Goal: Task Accomplishment & Management: Complete application form

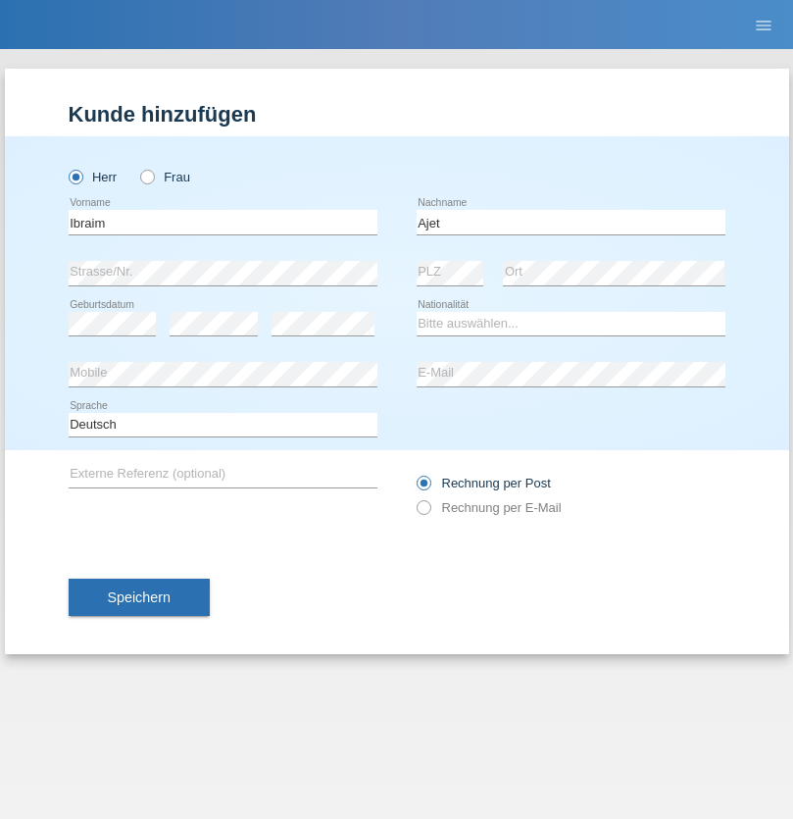
type input "Ajet"
select select "MK"
select select "C"
select select "01"
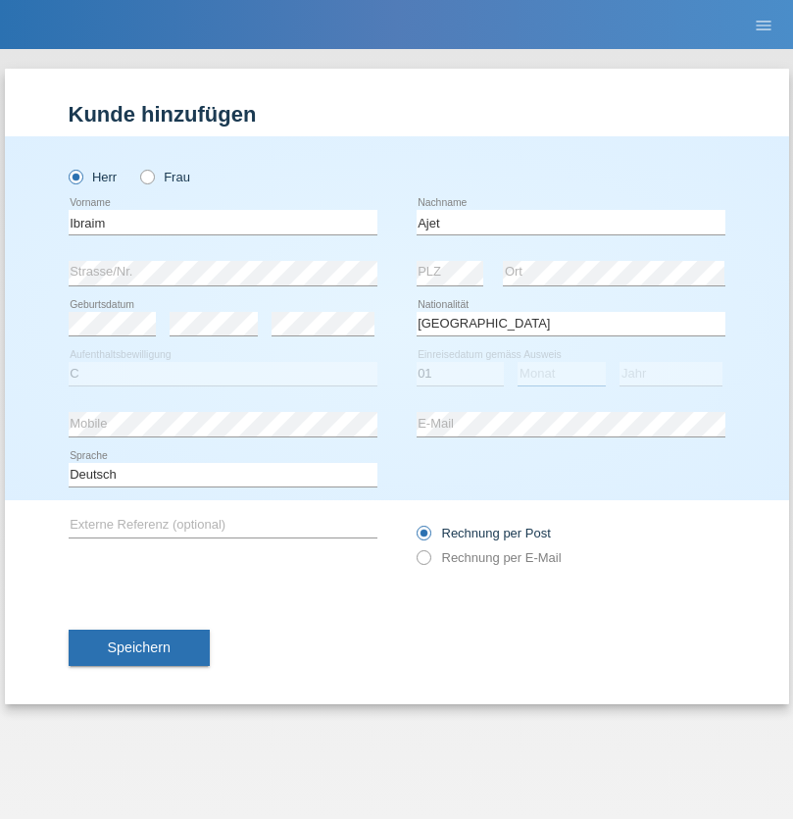
select select "02"
select select "1991"
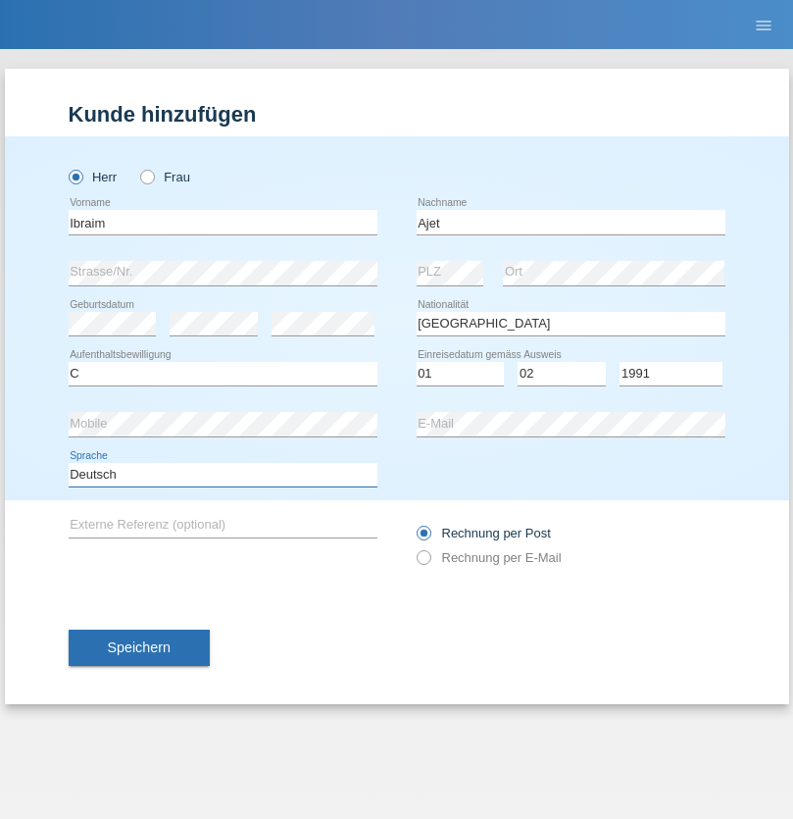
select select "en"
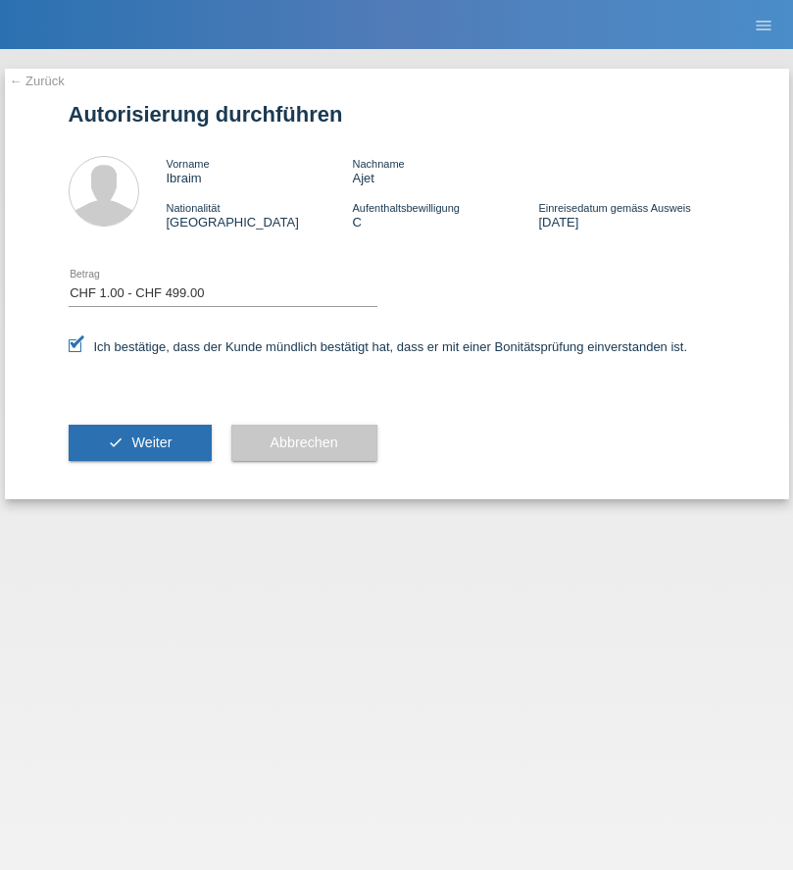
select select "1"
click at [139, 442] on span "Weiter" at bounding box center [151, 442] width 40 height 16
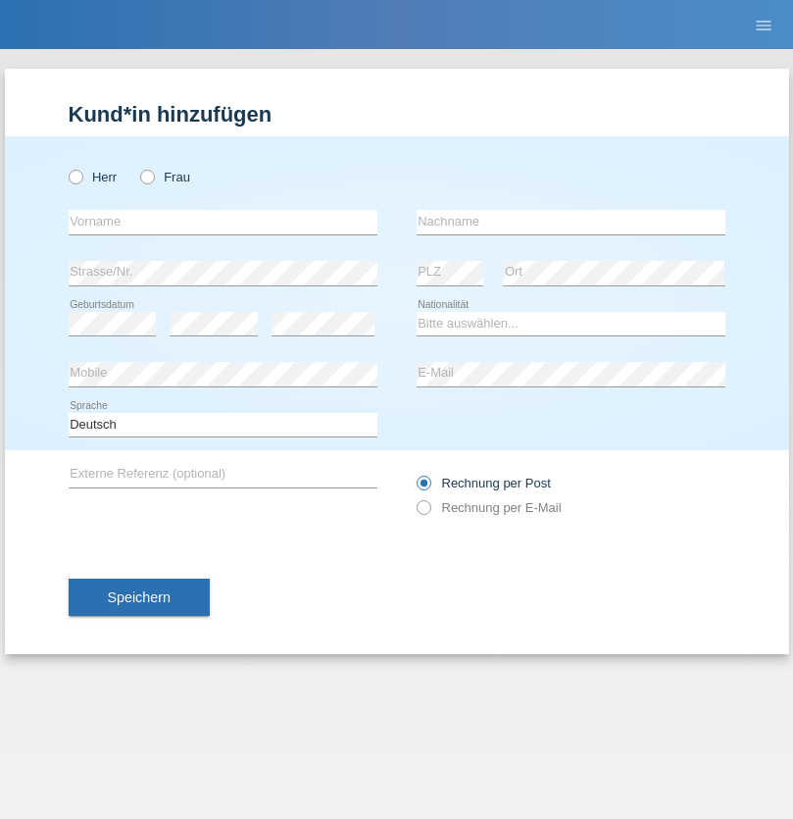
radio input "true"
click at [223, 222] on input "text" at bounding box center [223, 222] width 309 height 25
type input "Varga"
click at [571, 222] on input "text" at bounding box center [571, 222] width 309 height 25
type input "Florin"
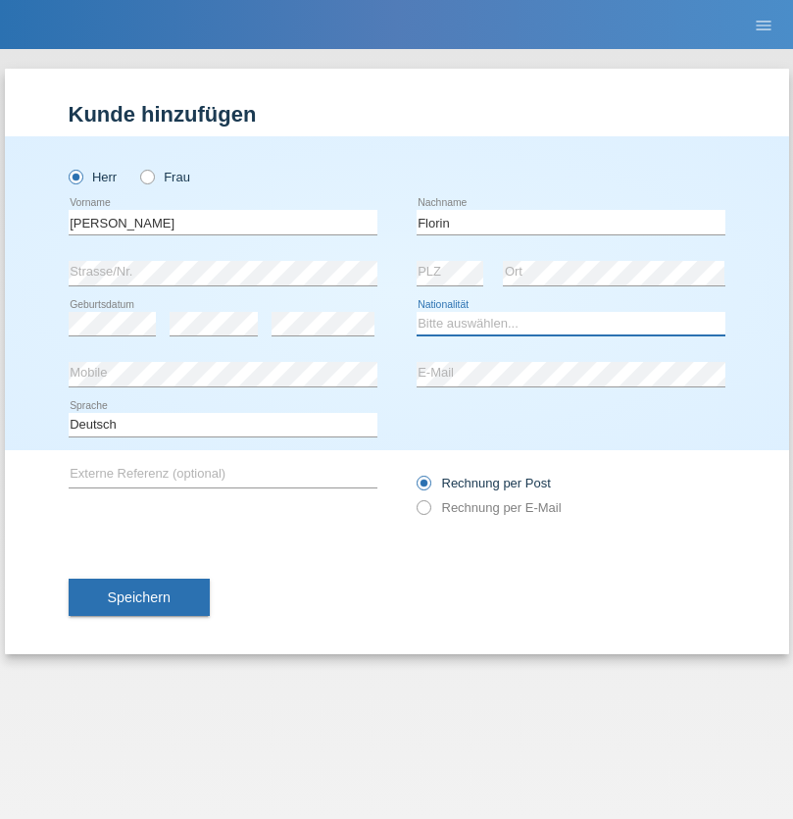
select select "RO"
select select "C"
select select "29"
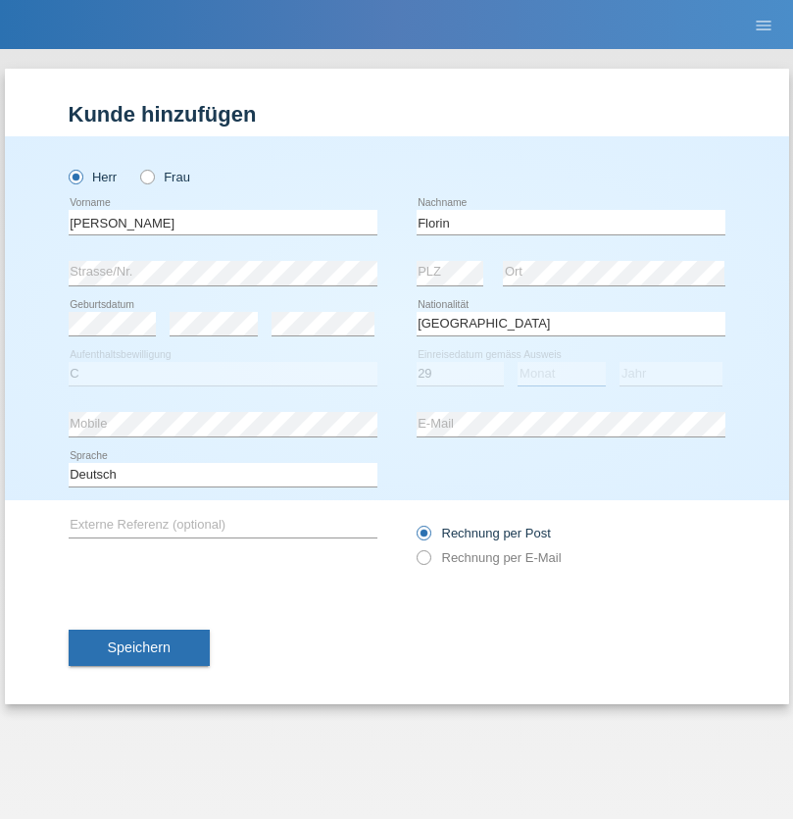
select select "02"
select select "2021"
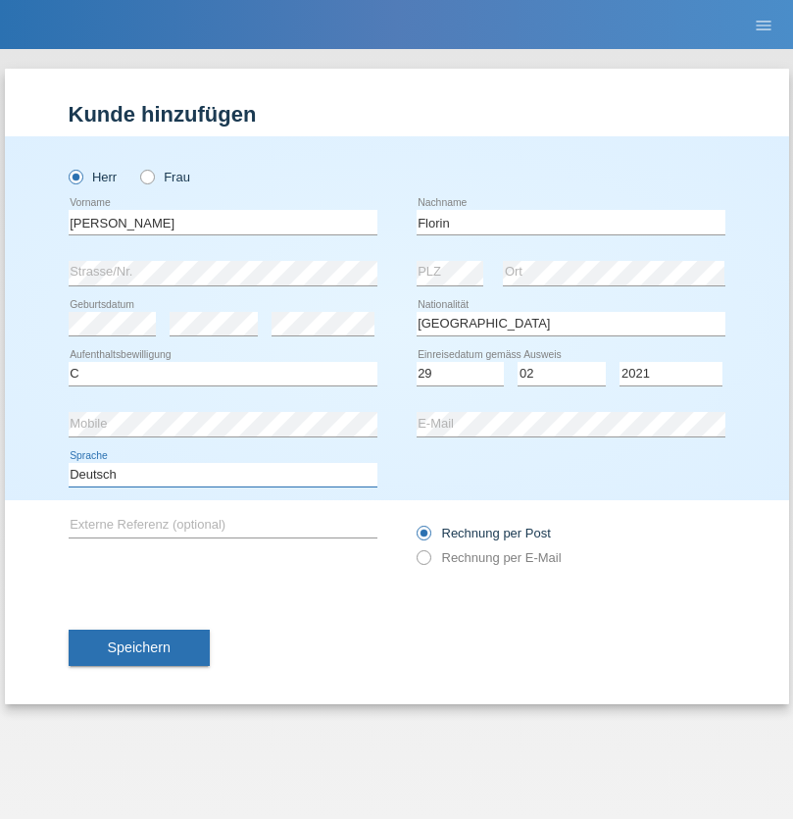
select select "en"
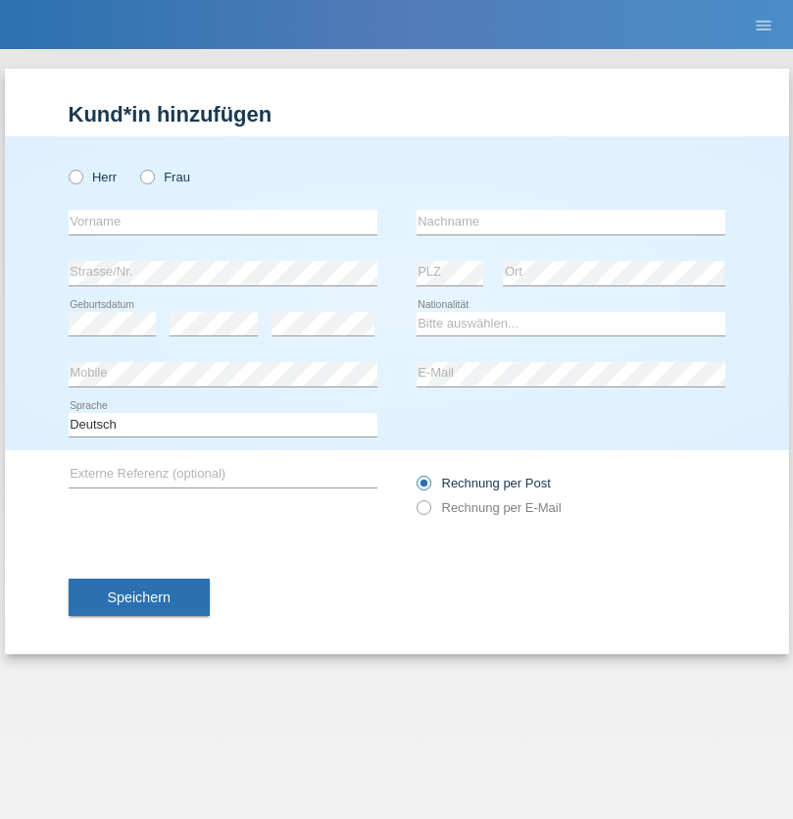
radio input "true"
click at [223, 222] on input "text" at bounding box center [223, 222] width 309 height 25
type input "[PERSON_NAME]"
click at [571, 222] on input "text" at bounding box center [571, 222] width 309 height 25
type input "Krebs"
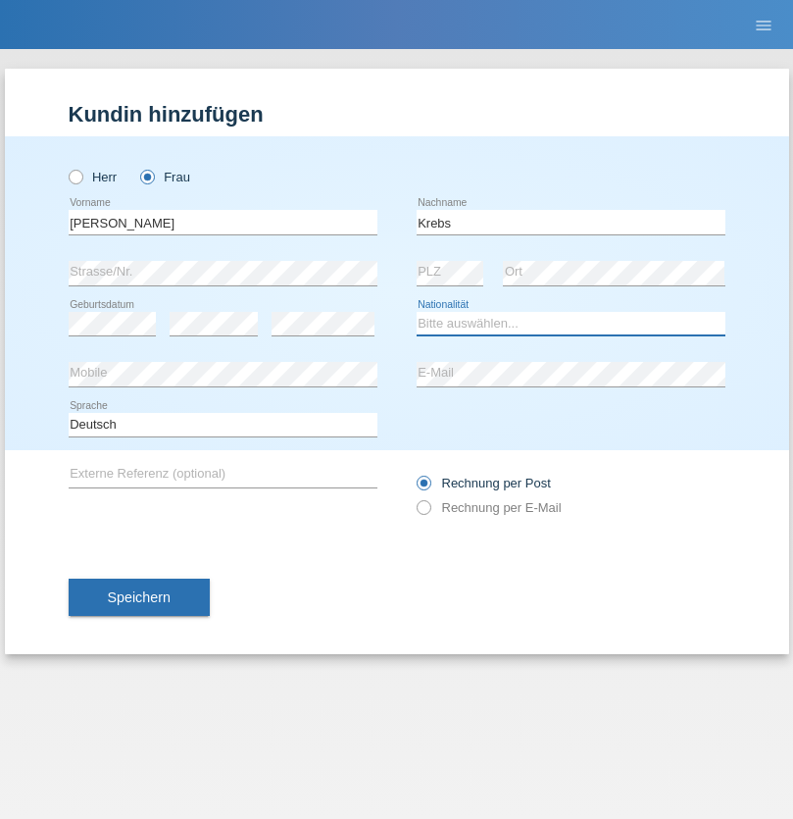
select select "CH"
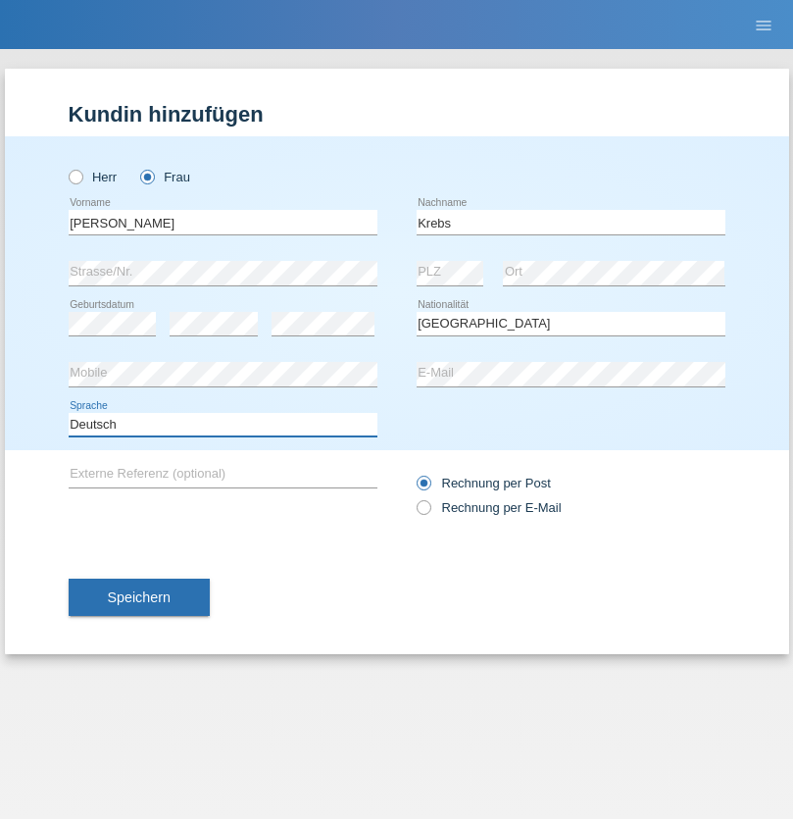
select select "en"
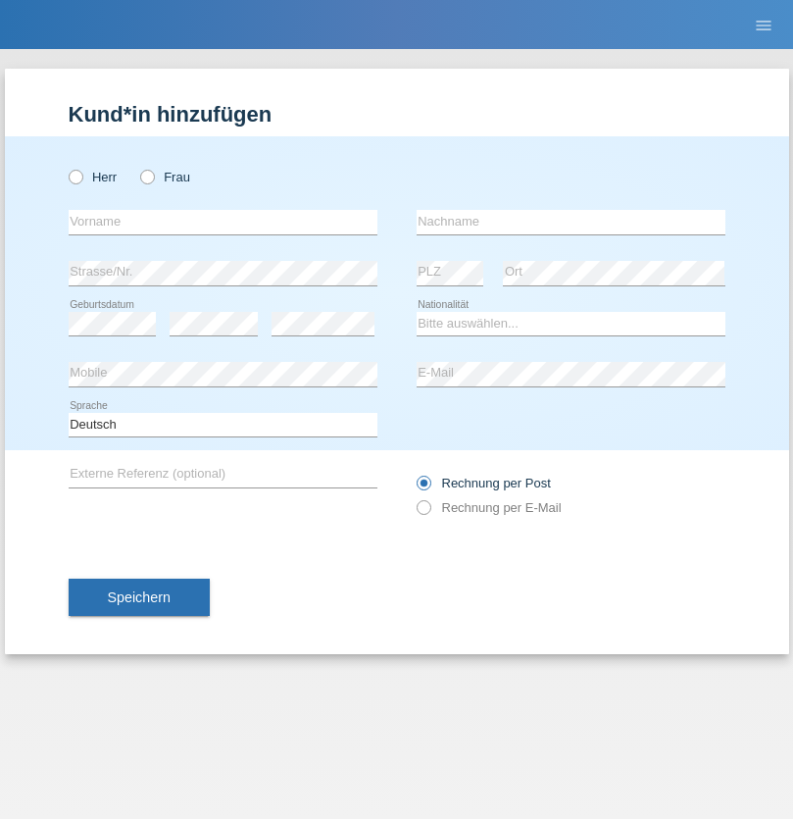
radio input "true"
click at [223, 222] on input "text" at bounding box center [223, 222] width 309 height 25
type input "Qovanaj"
click at [571, 222] on input "text" at bounding box center [571, 222] width 309 height 25
type input "Shaban"
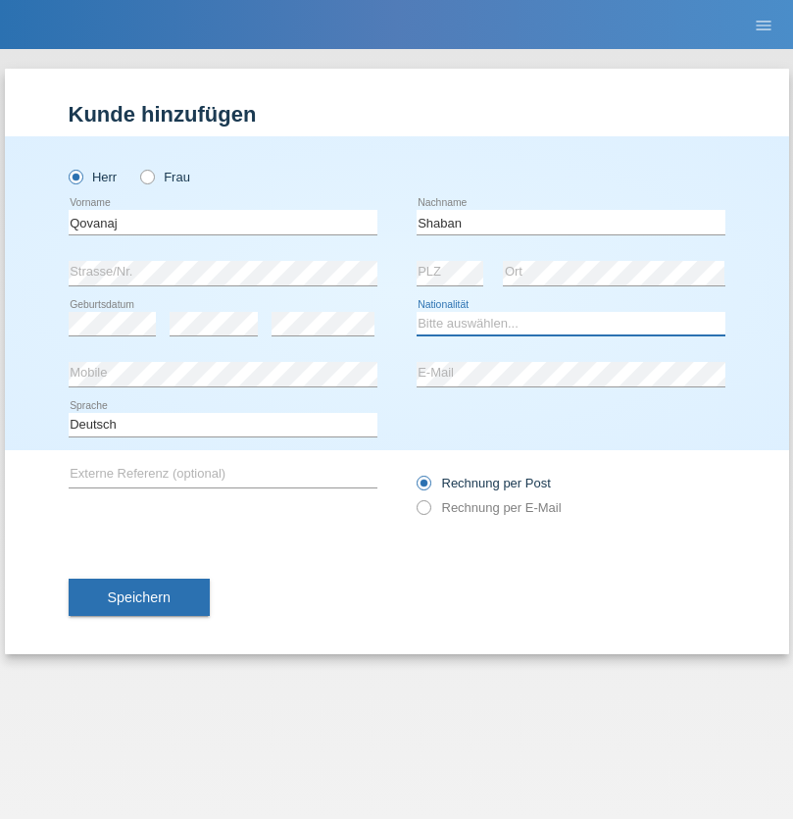
select select "CH"
radio input "true"
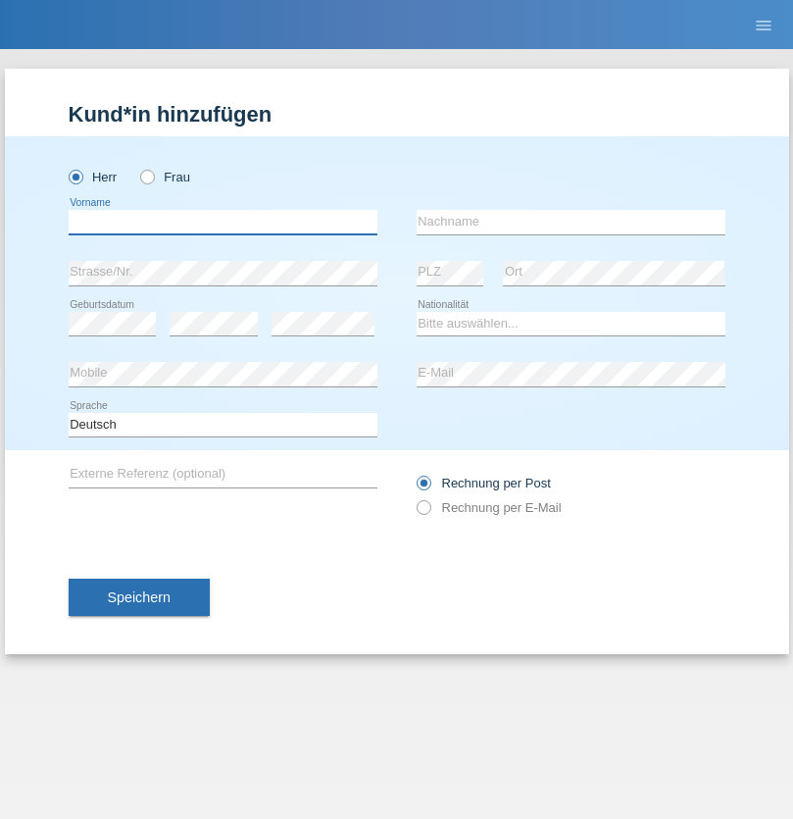
click at [223, 222] on input "text" at bounding box center [223, 222] width 309 height 25
type input "Marian"
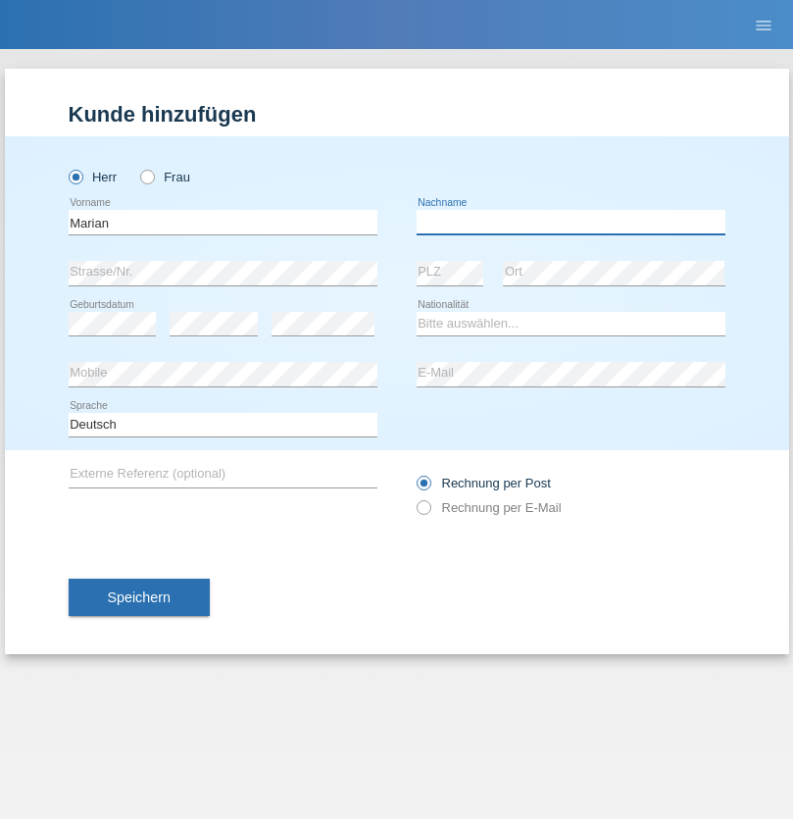
click at [571, 222] on input "text" at bounding box center [571, 222] width 309 height 25
type input "Matusa"
select select "RO"
select select "C"
select select "01"
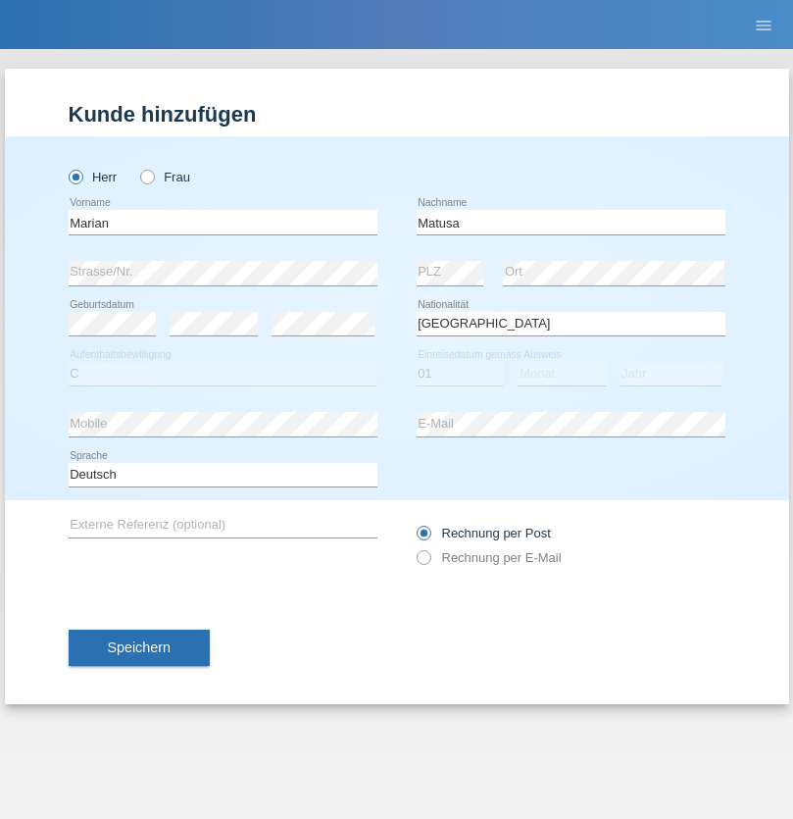
select select "06"
select select "2016"
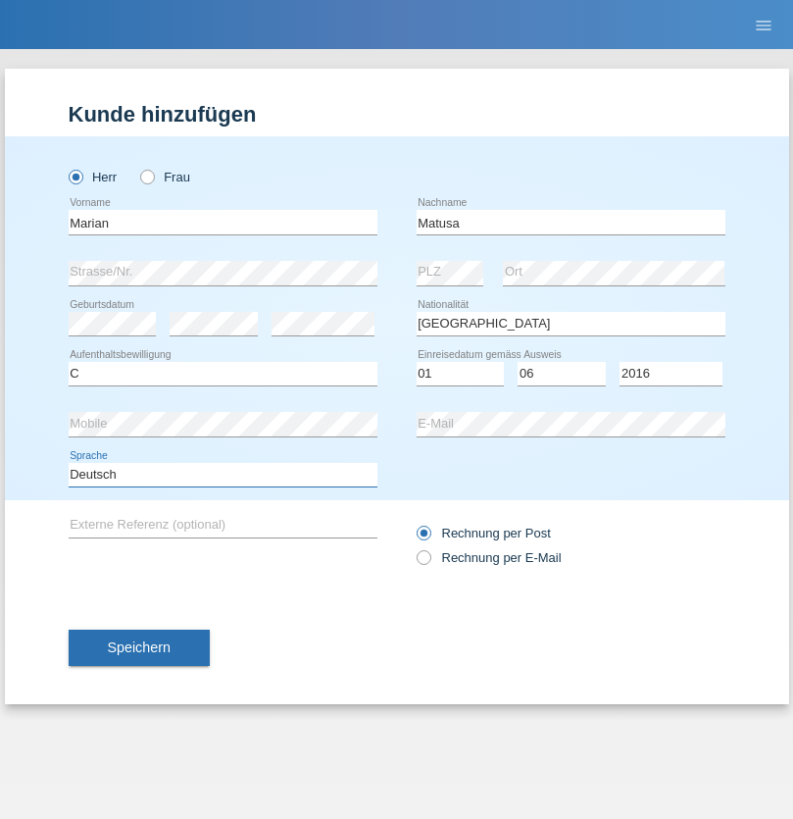
select select "en"
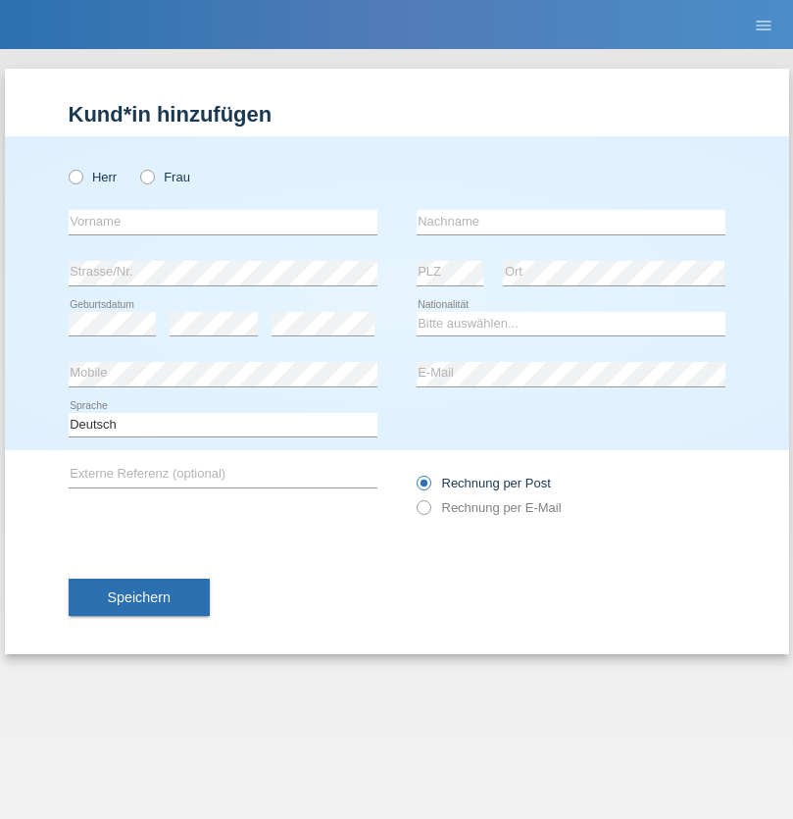
radio input "true"
click at [223, 222] on input "text" at bounding box center [223, 222] width 309 height 25
type input "Marco"
click at [571, 222] on input "text" at bounding box center [571, 222] width 309 height 25
type input "Weinlein"
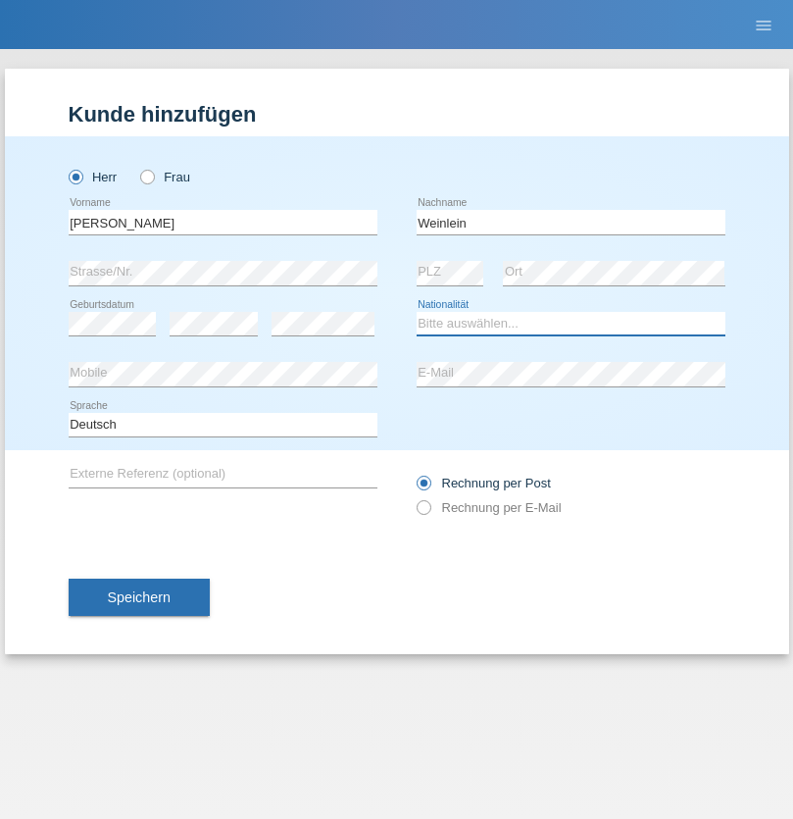
select select "CH"
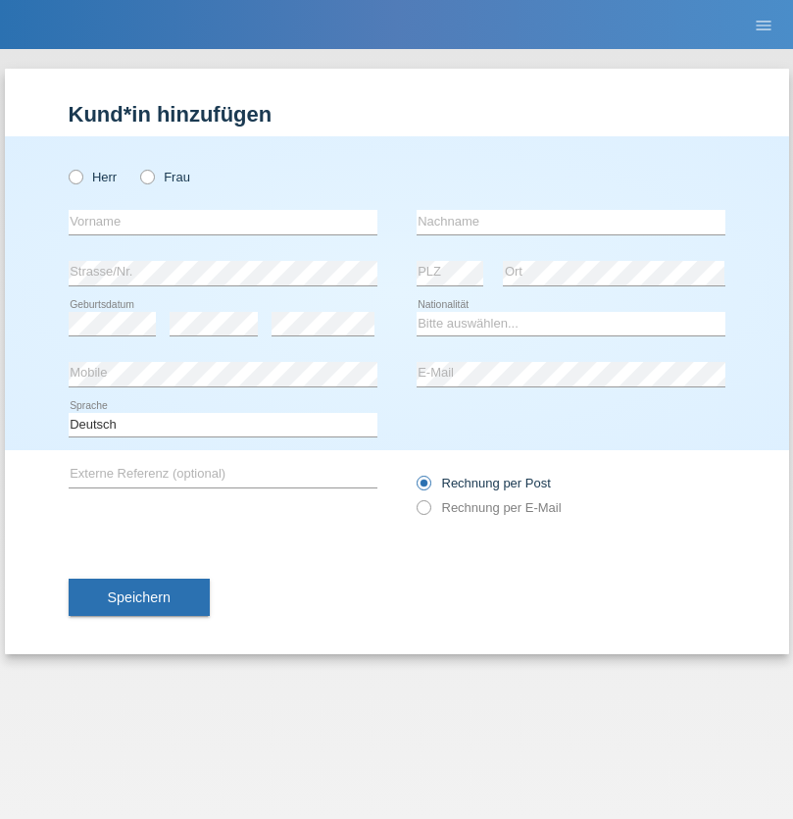
radio input "true"
click at [223, 222] on input "text" at bounding box center [223, 222] width 309 height 25
type input "Jashari lmeri"
click at [571, 222] on input "text" at bounding box center [571, 222] width 309 height 25
type input "Rabije"
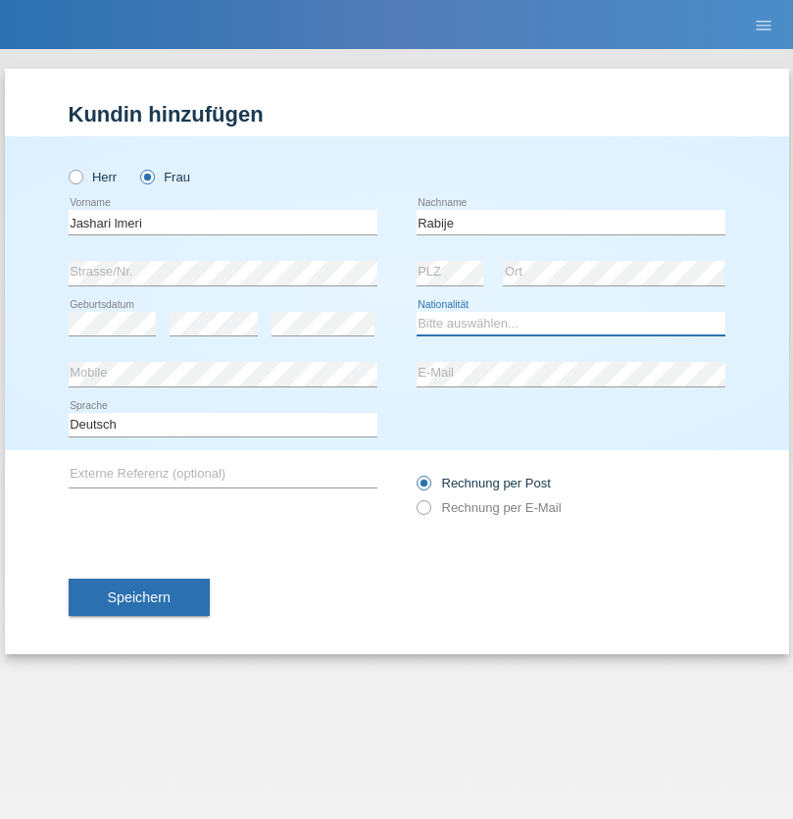
select select "CH"
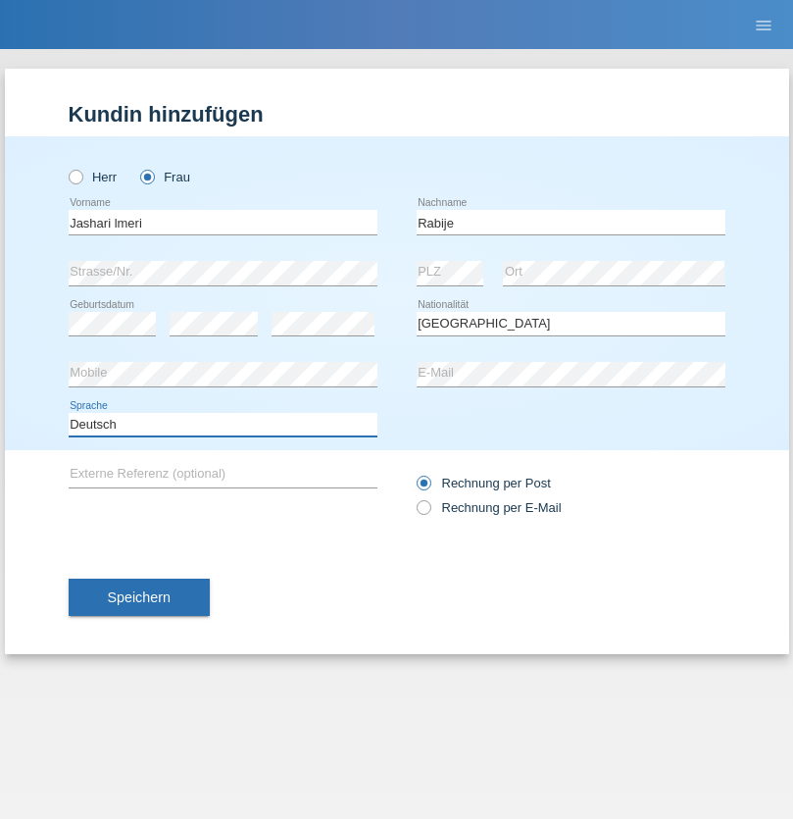
select select "en"
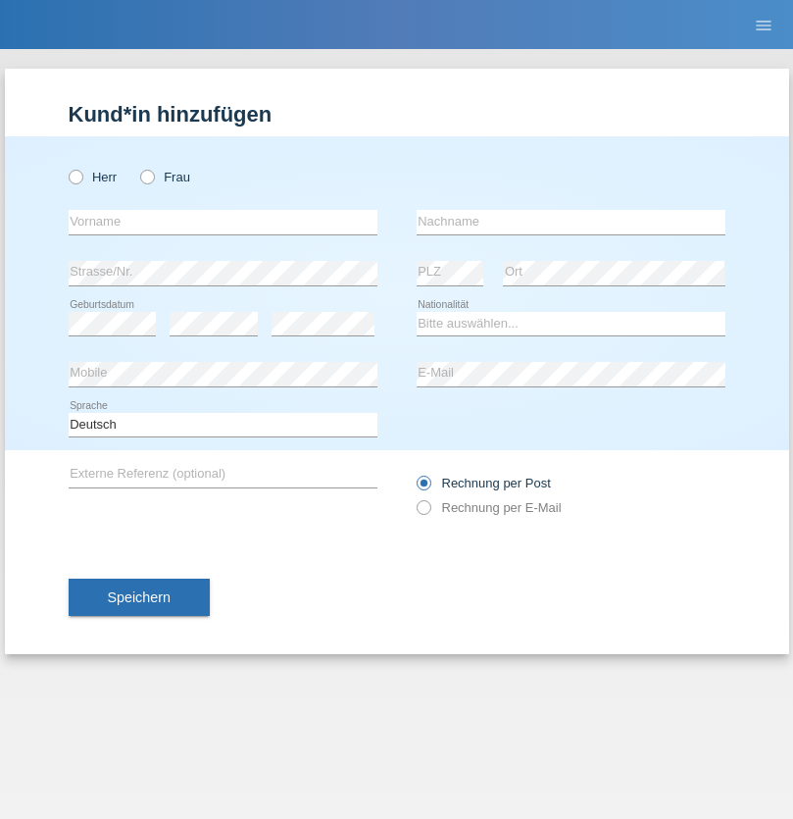
radio input "true"
click at [223, 222] on input "text" at bounding box center [223, 222] width 309 height 25
type input "firat"
click at [571, 222] on input "text" at bounding box center [571, 222] width 309 height 25
type input "kara"
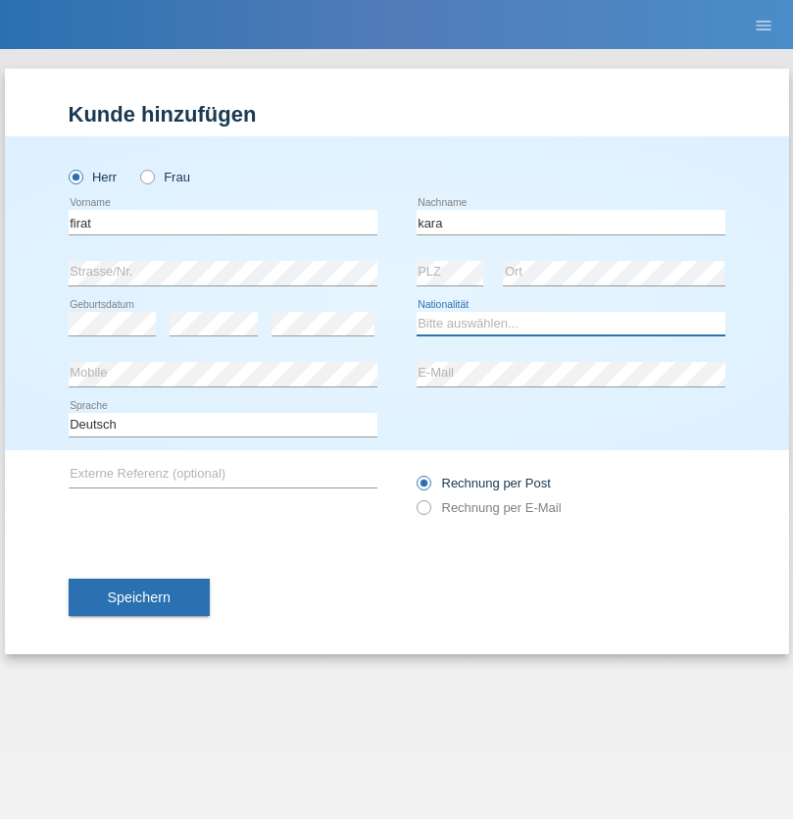
select select "CH"
radio input "true"
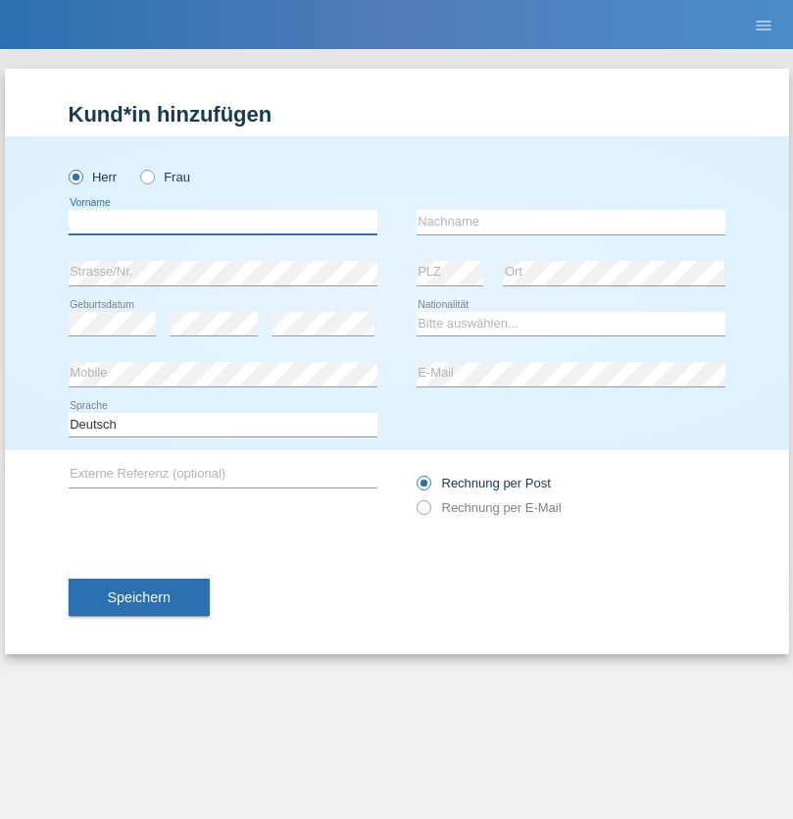
click at [223, 222] on input "text" at bounding box center [223, 222] width 309 height 25
type input "Gigov"
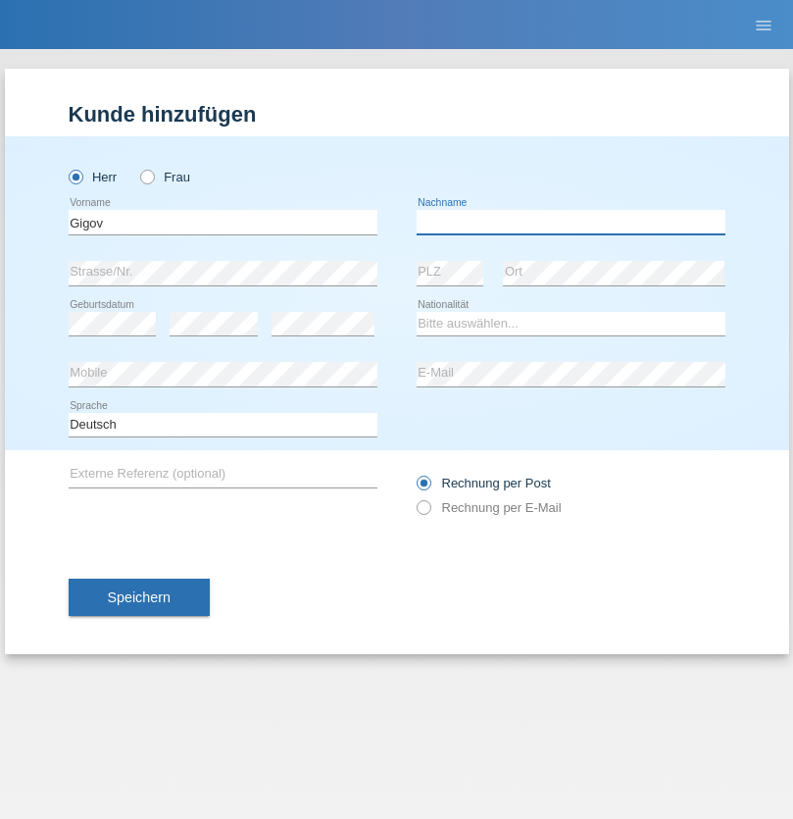
click at [571, 222] on input "text" at bounding box center [571, 222] width 309 height 25
type input "Zhan"
select select "BG"
select select "C"
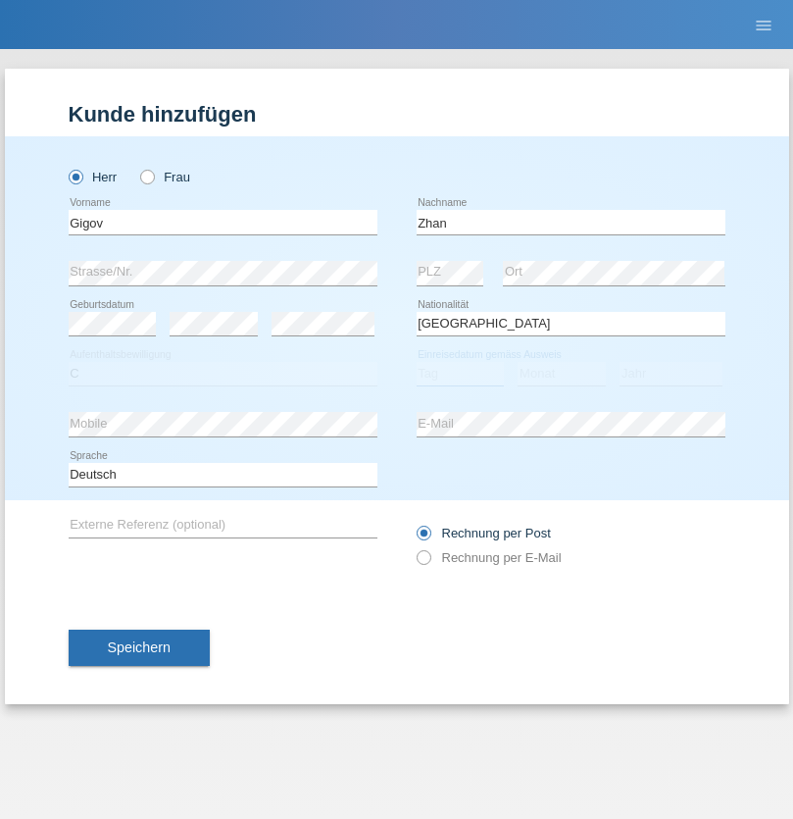
select select "23"
select select "10"
select select "2021"
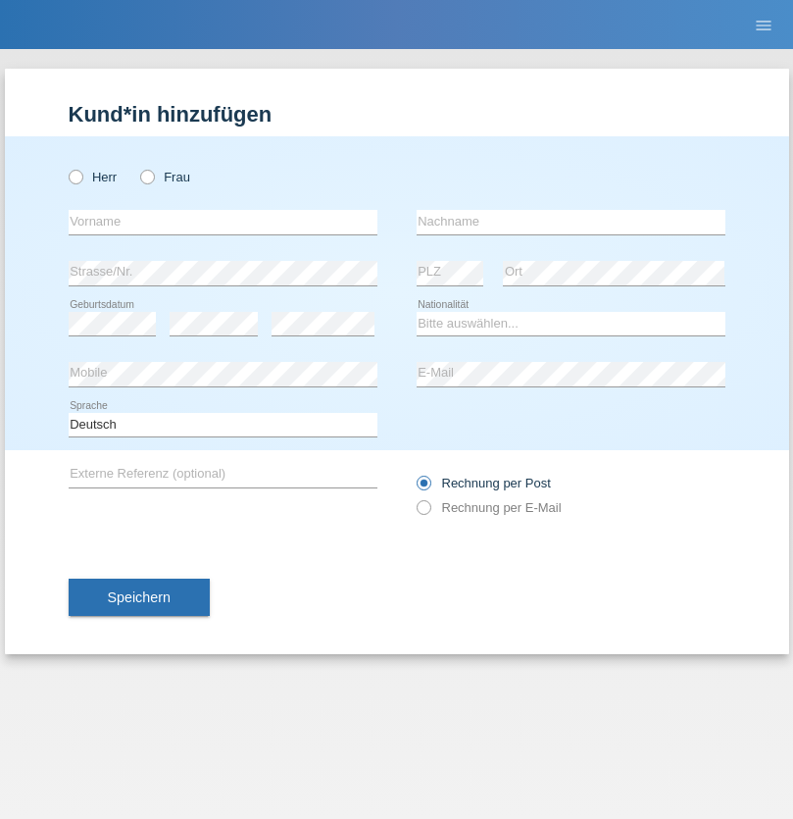
radio input "true"
click at [223, 222] on input "text" at bounding box center [223, 222] width 309 height 25
type input "Amand"
click at [571, 222] on input "text" at bounding box center [571, 222] width 309 height 25
type input "Pires"
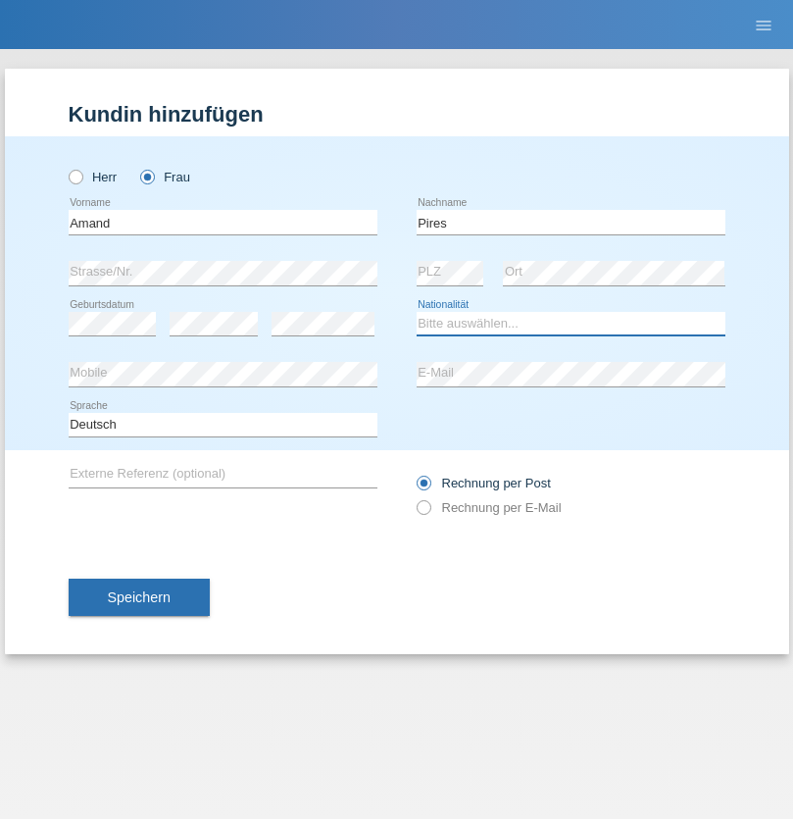
select select "CH"
radio input "true"
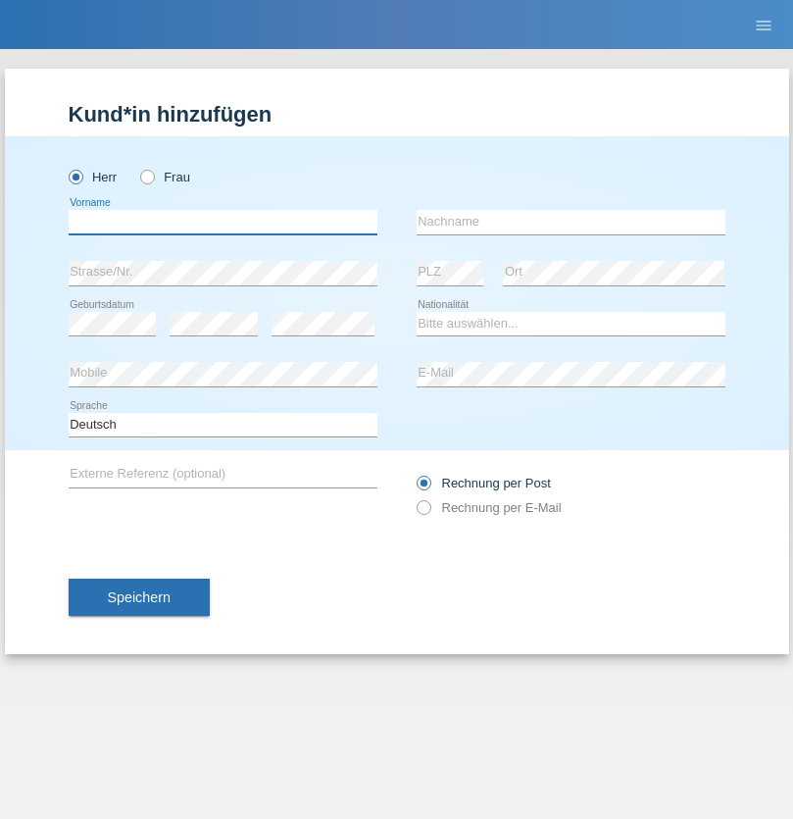
click at [223, 222] on input "text" at bounding box center [223, 222] width 309 height 25
type input "[PERSON_NAME]"
click at [571, 222] on input "text" at bounding box center [571, 222] width 309 height 25
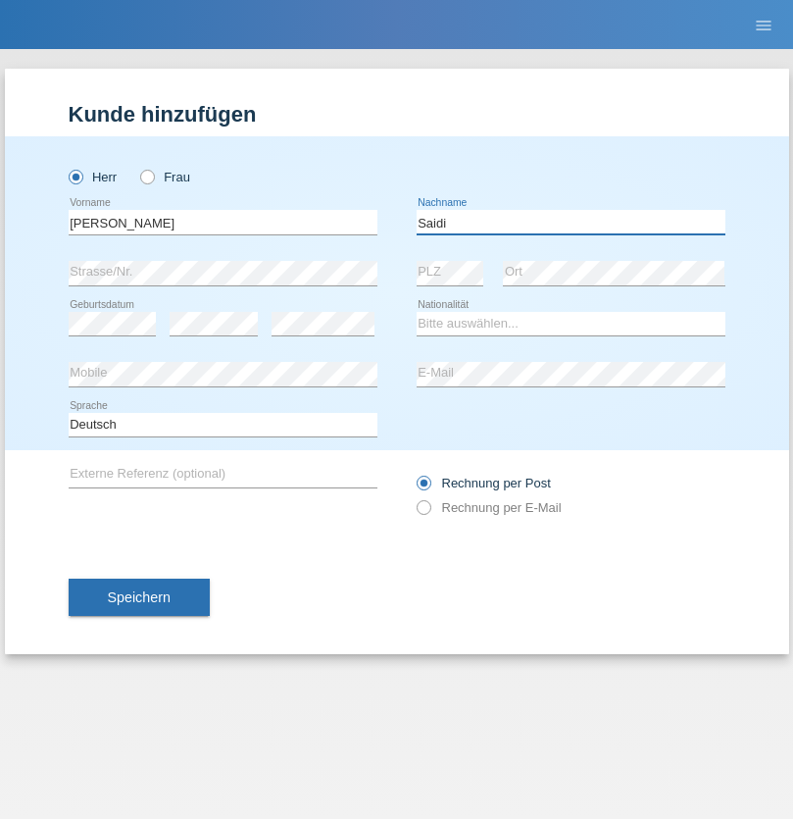
type input "Saidi"
select select "CH"
radio input "true"
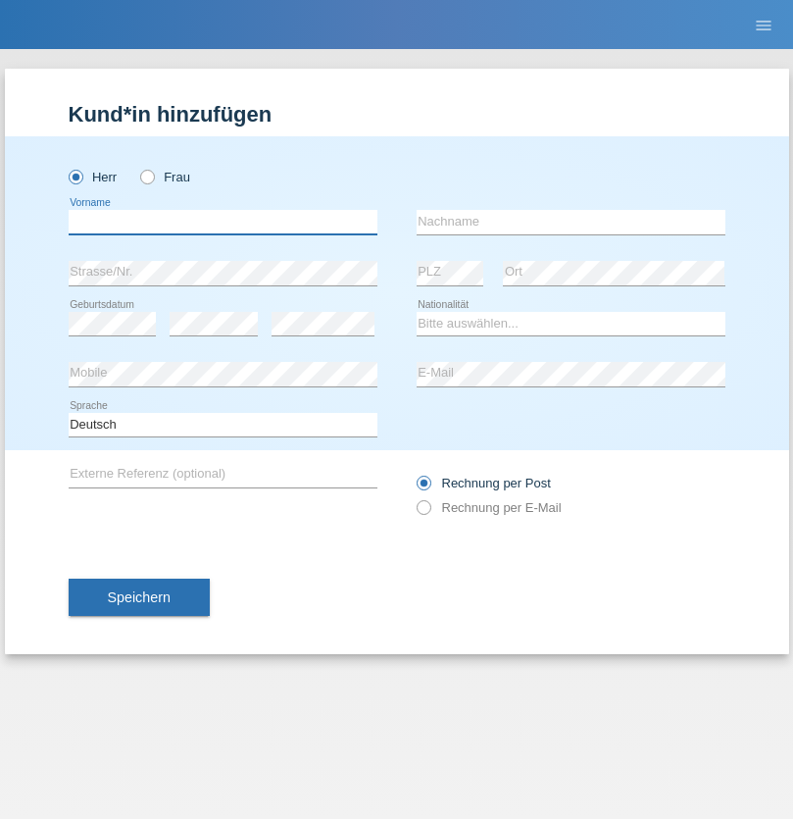
click at [223, 222] on input "text" at bounding box center [223, 222] width 309 height 25
type input "Matusa"
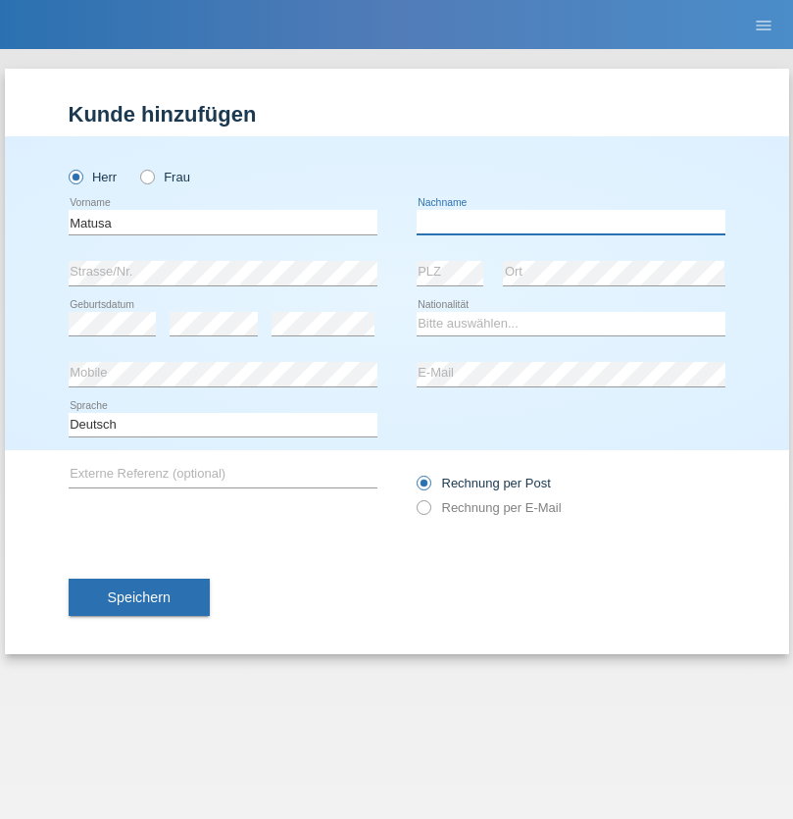
click at [571, 222] on input "text" at bounding box center [571, 222] width 309 height 25
type input "[PERSON_NAME]"
select select "OM"
select select "C"
select select "01"
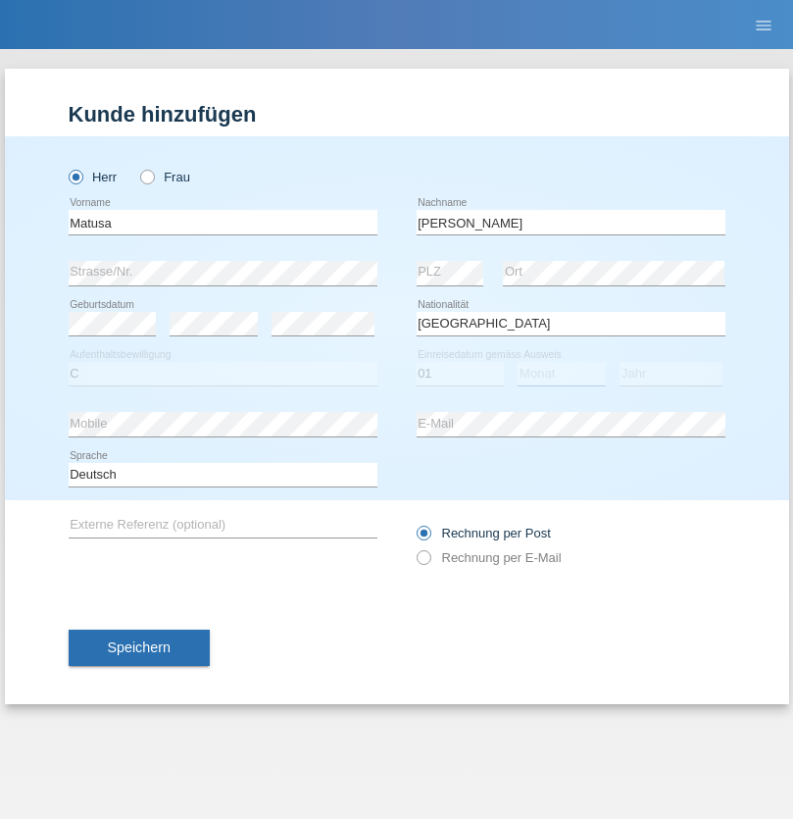
select select "06"
select select "2016"
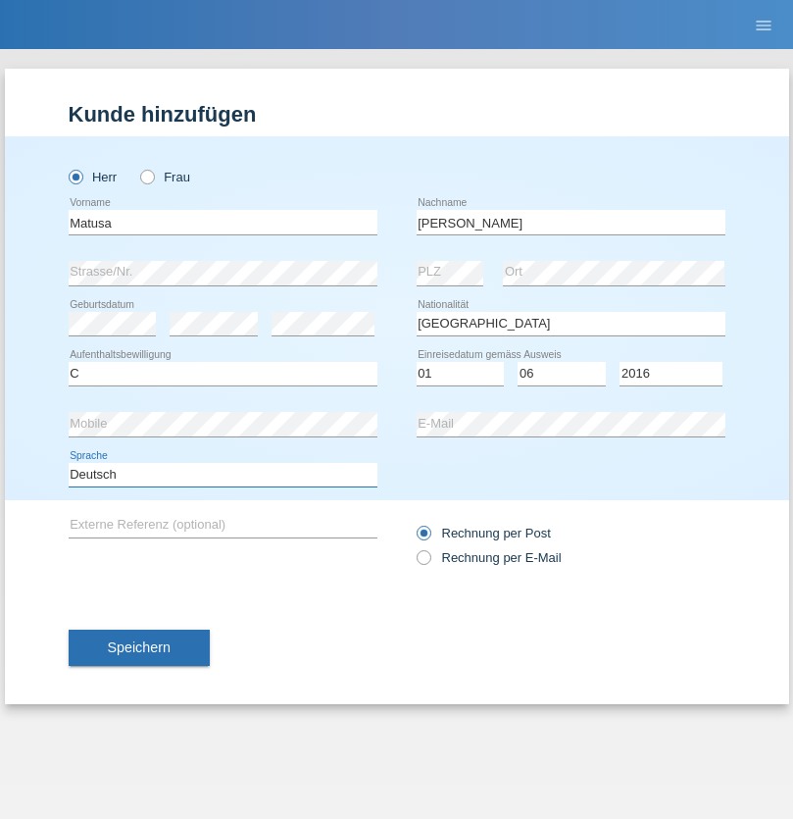
select select "en"
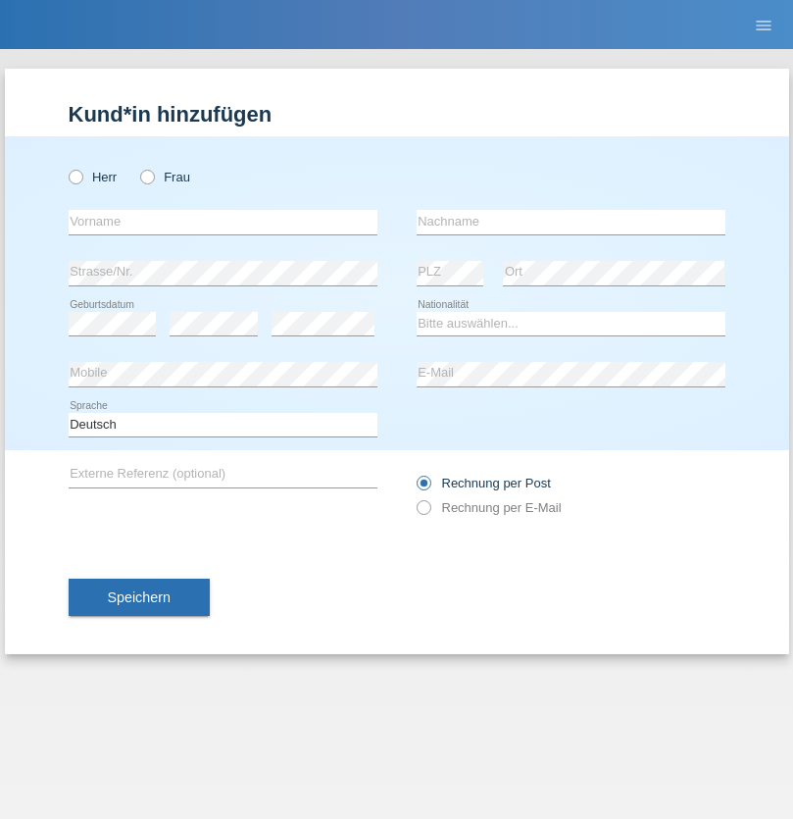
radio input "true"
click at [223, 222] on input "text" at bounding box center [223, 222] width 309 height 25
type input "Edinson Maurício"
click at [571, 222] on input "text" at bounding box center [571, 222] width 309 height 25
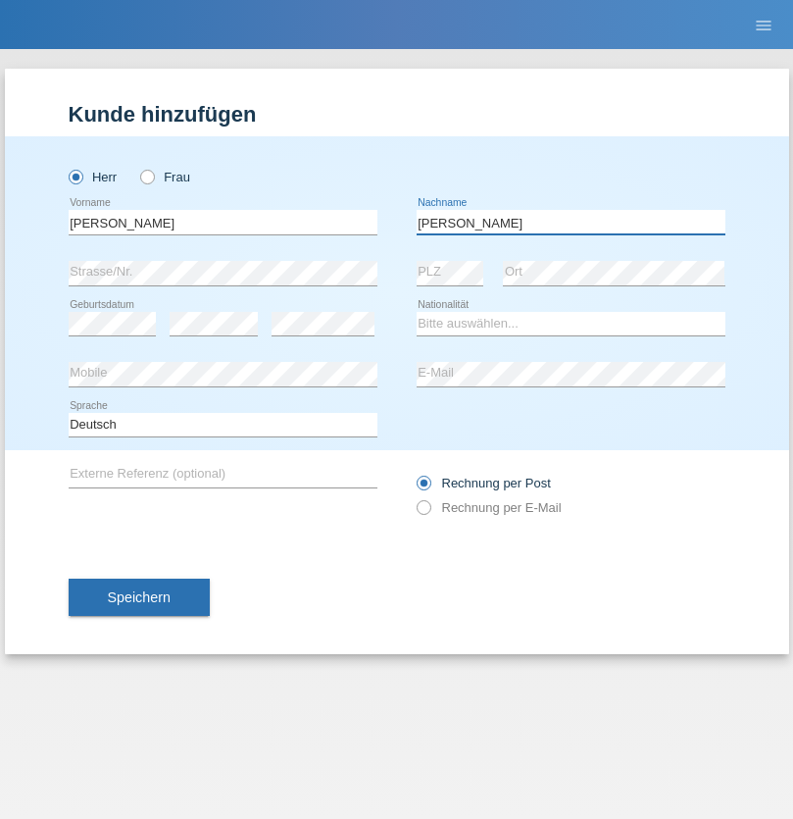
type input "Branquinho Alexander"
select select "PT"
select select "C"
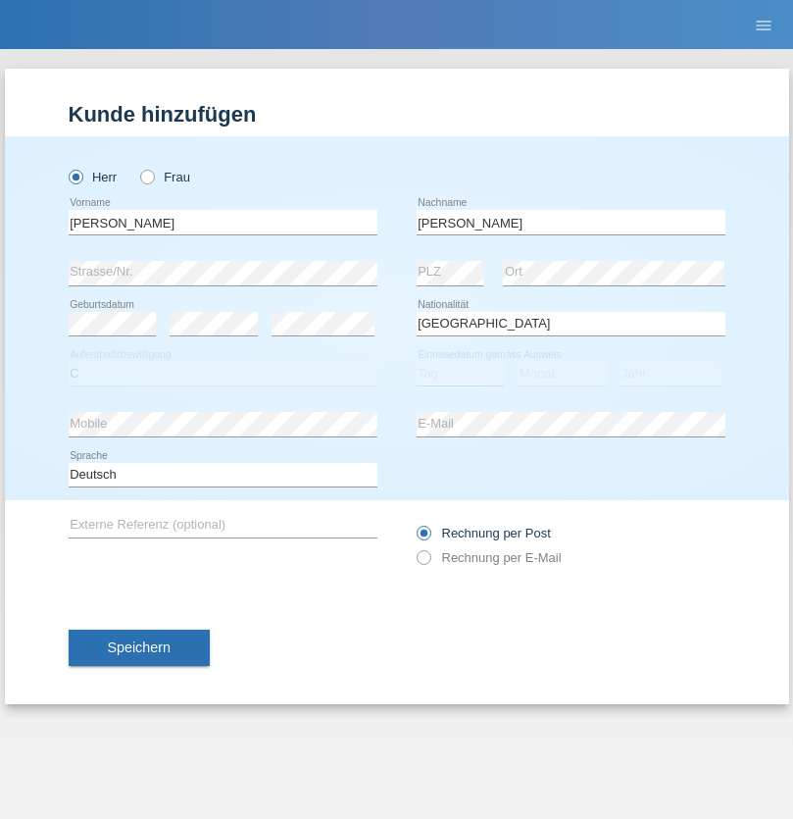
select select "23"
select select "08"
select select "2021"
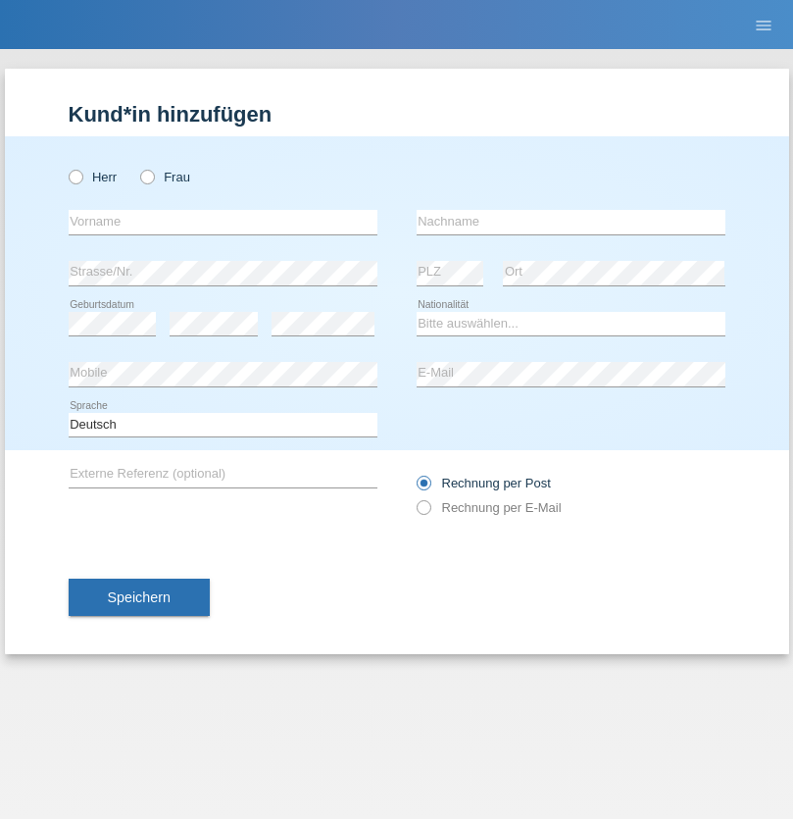
radio input "true"
click at [223, 222] on input "text" at bounding box center [223, 222] width 309 height 25
type input "[PERSON_NAME]"
click at [571, 222] on input "text" at bounding box center [571, 222] width 309 height 25
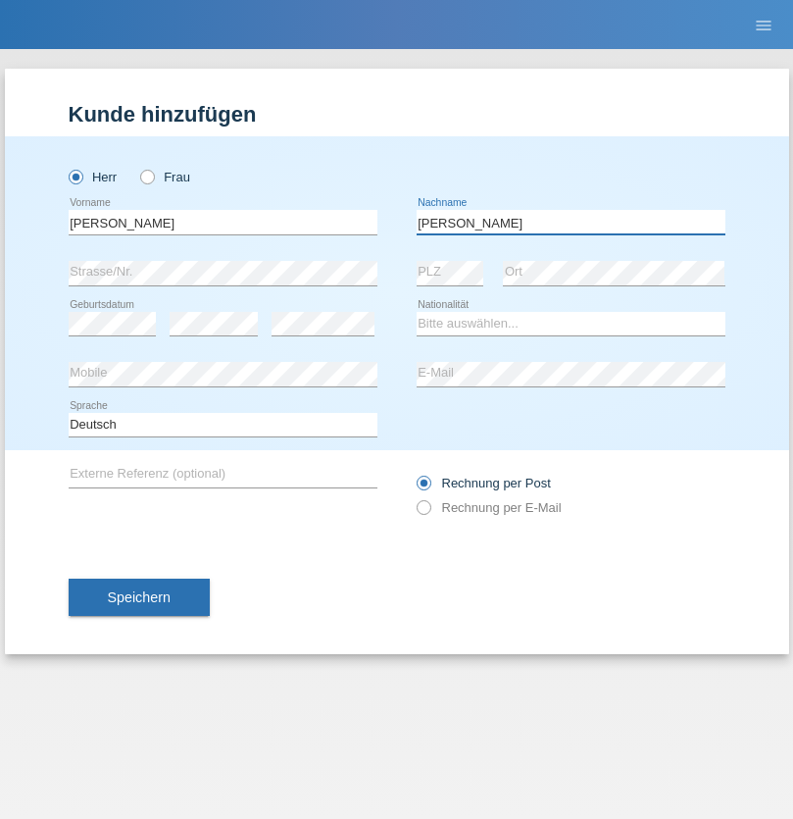
type input "[PERSON_NAME]"
select select "CH"
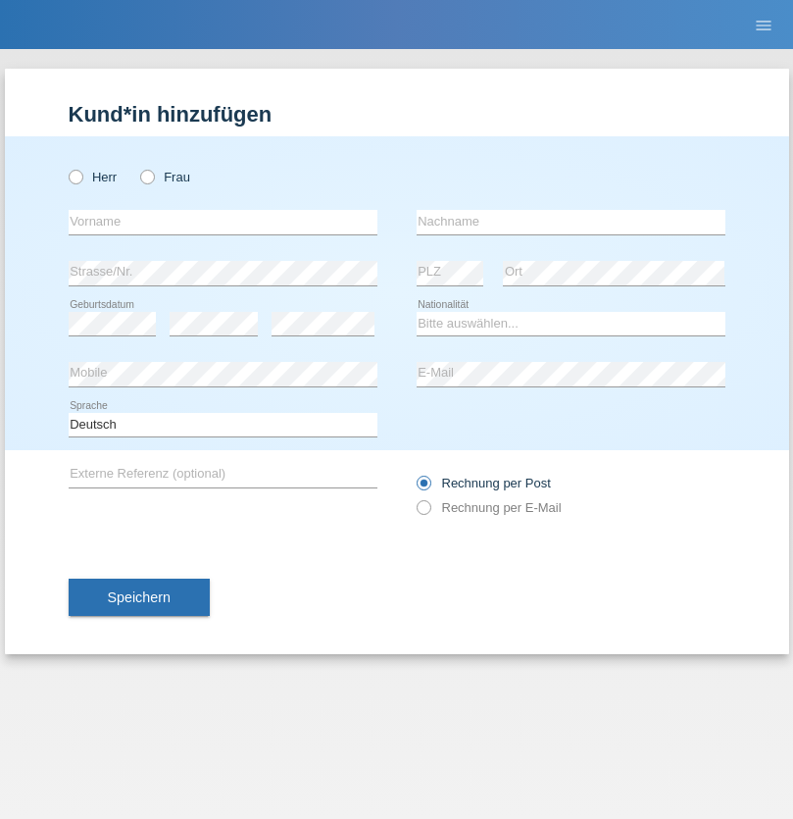
radio input "true"
click at [223, 222] on input "text" at bounding box center [223, 222] width 309 height 25
type input "Szilvia"
click at [571, 222] on input "text" at bounding box center [571, 222] width 309 height 25
type input "Olakh"
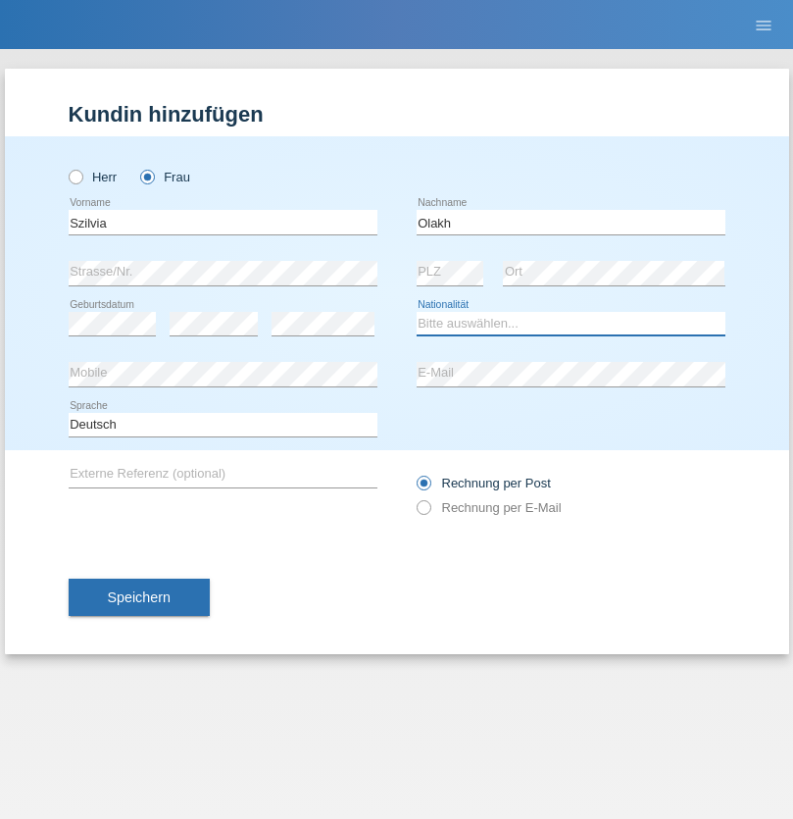
select select "UA"
select select "C"
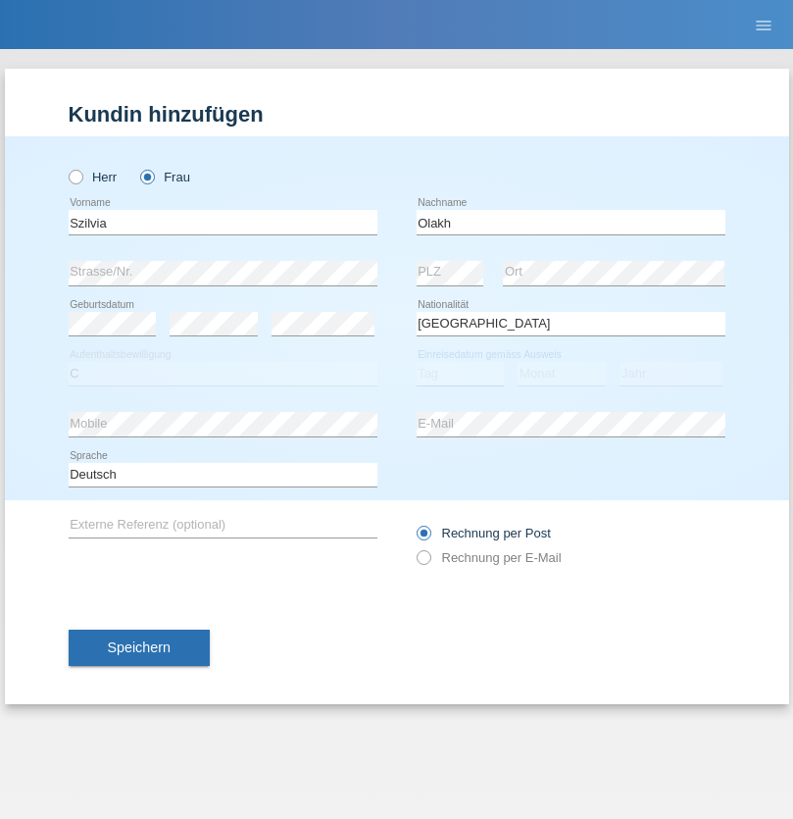
select select "15"
select select "09"
select select "2021"
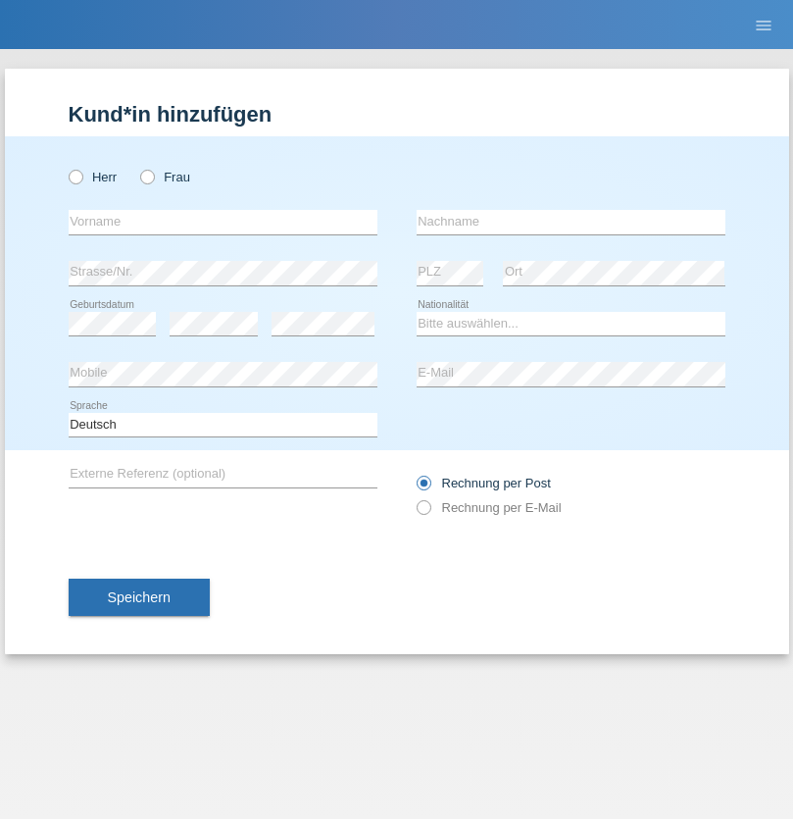
radio input "true"
click at [223, 222] on input "text" at bounding box center [223, 222] width 309 height 25
type input "Asrit"
click at [571, 222] on input "text" at bounding box center [571, 222] width 309 height 25
type input "Kupa"
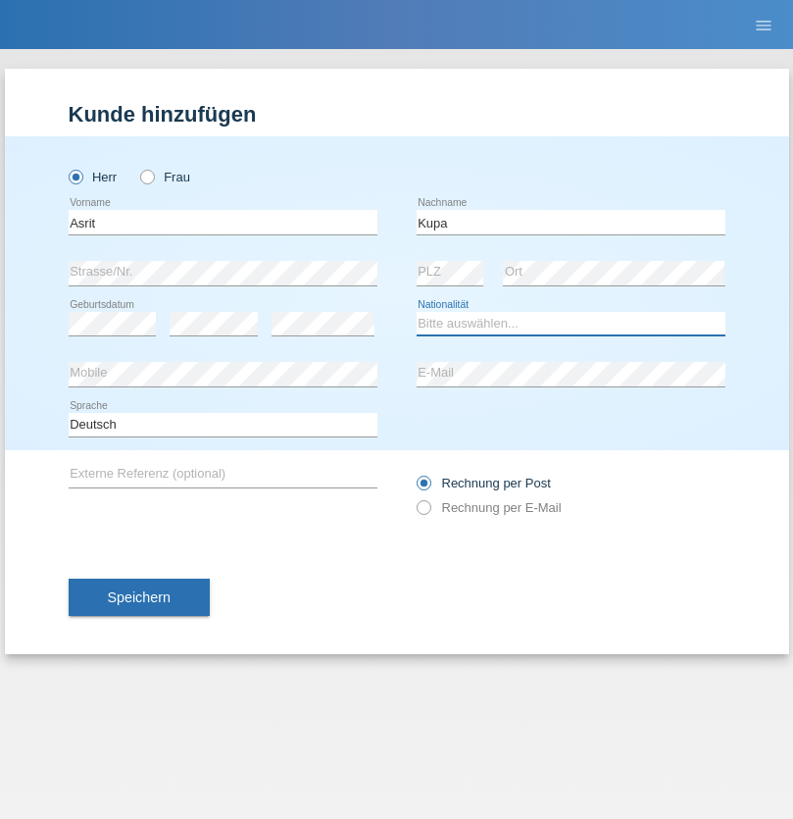
select select "MK"
select select "C"
select select "27"
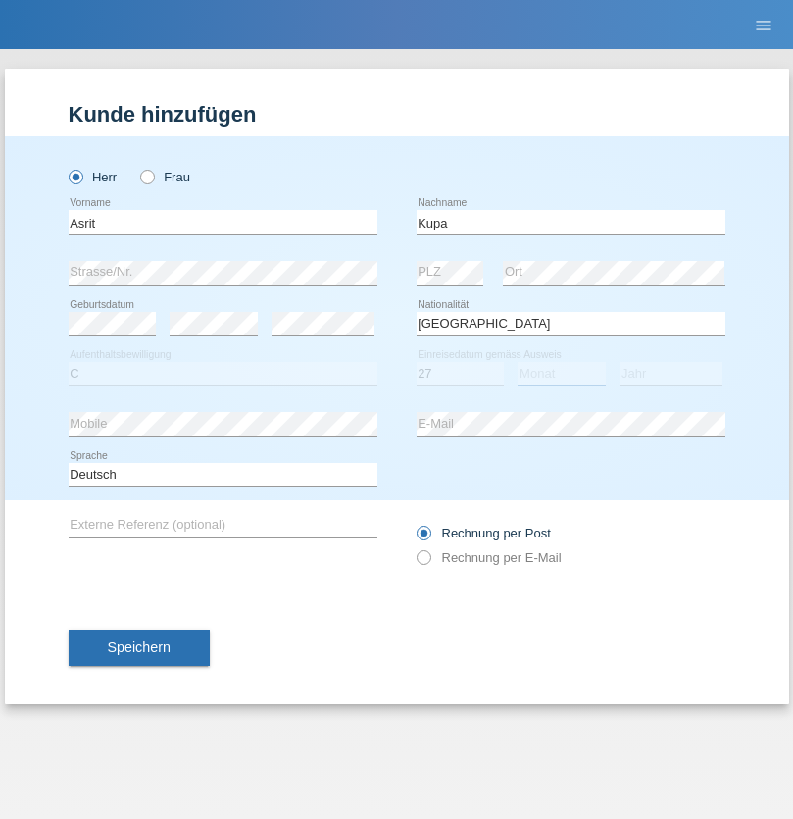
select select "05"
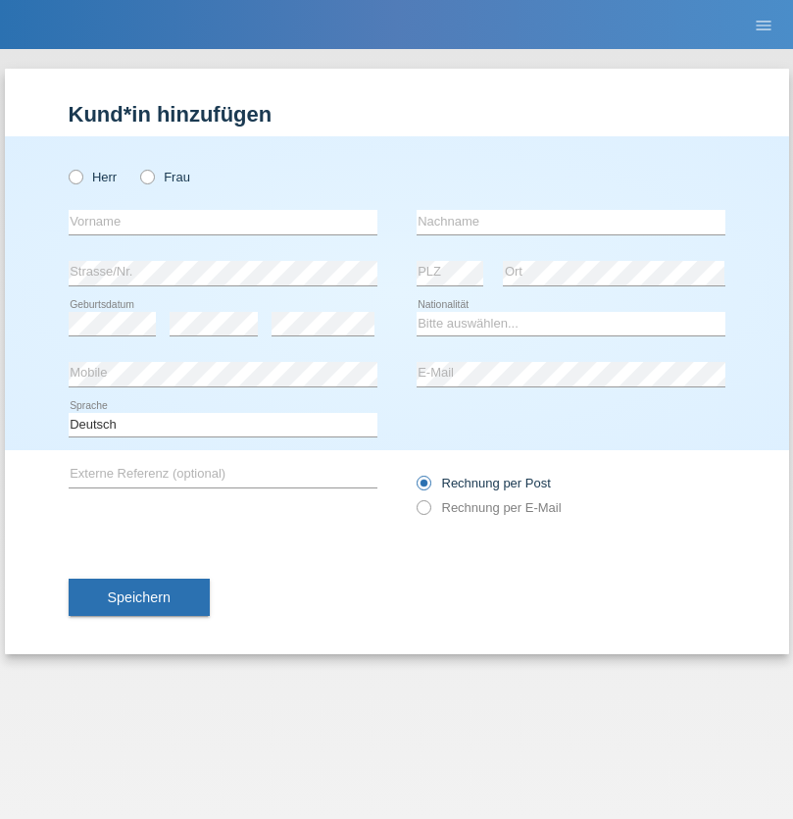
radio input "true"
click at [223, 222] on input "text" at bounding box center [223, 222] width 309 height 25
type input "Ibrahim"
click at [571, 222] on input "text" at bounding box center [571, 222] width 309 height 25
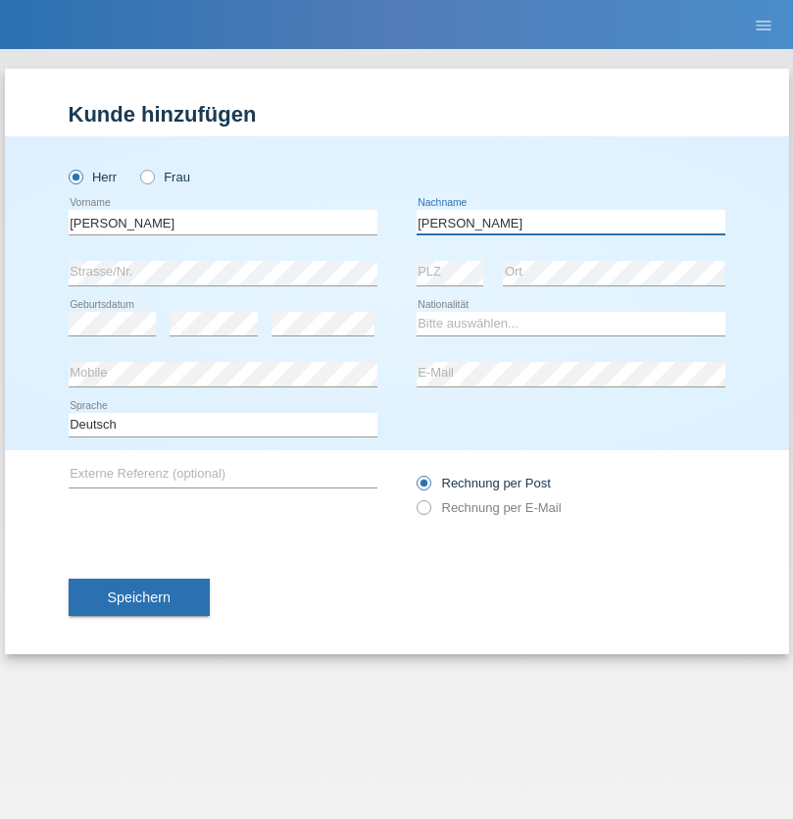
type input "Abbas"
select select "SY"
select select "C"
select select "15"
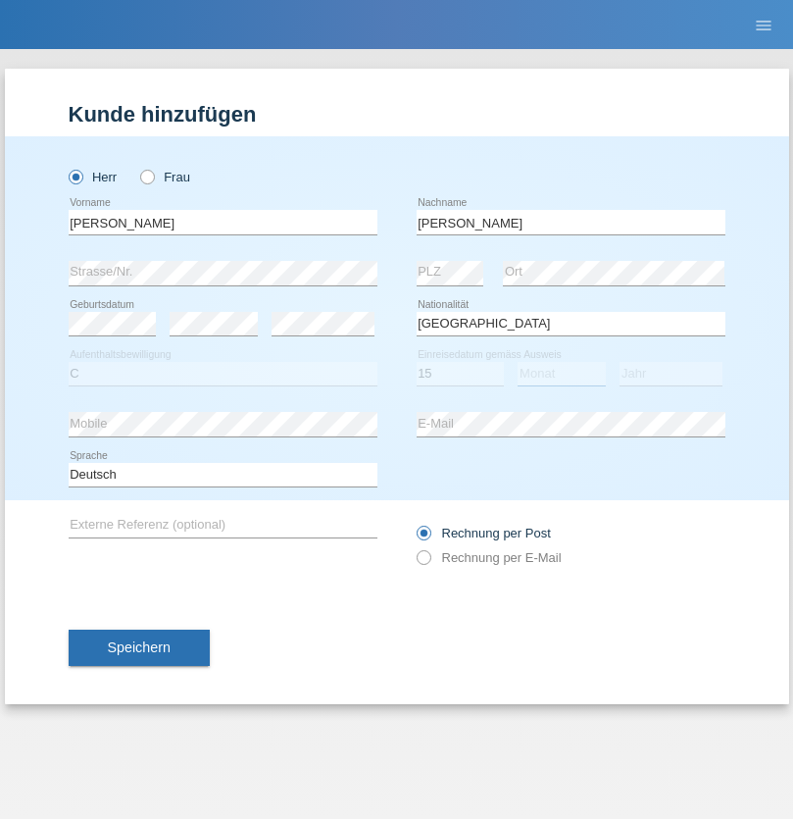
select select "09"
select select "2021"
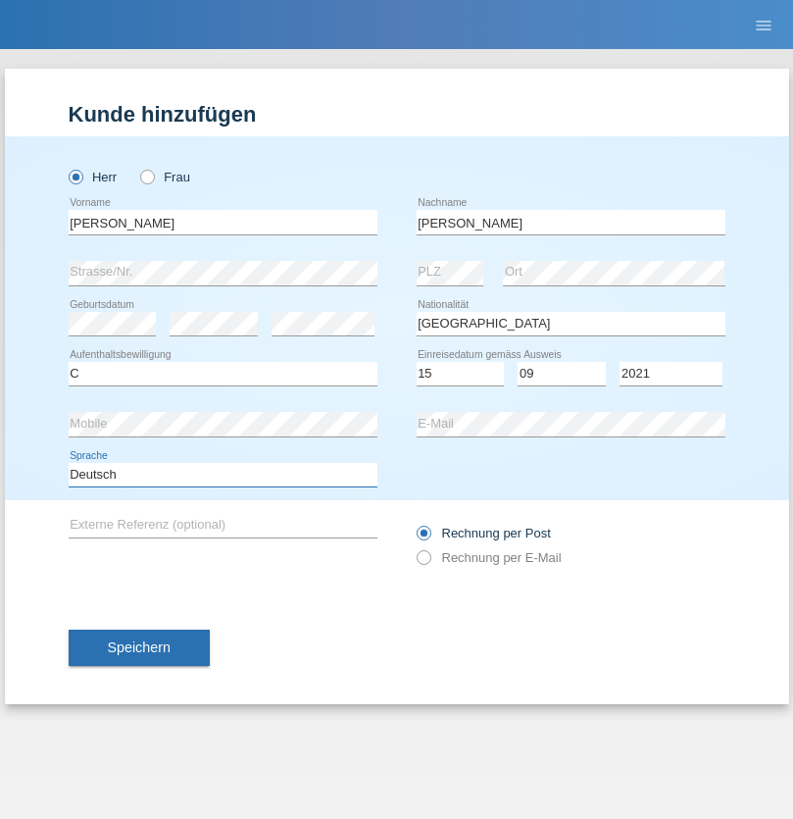
select select "en"
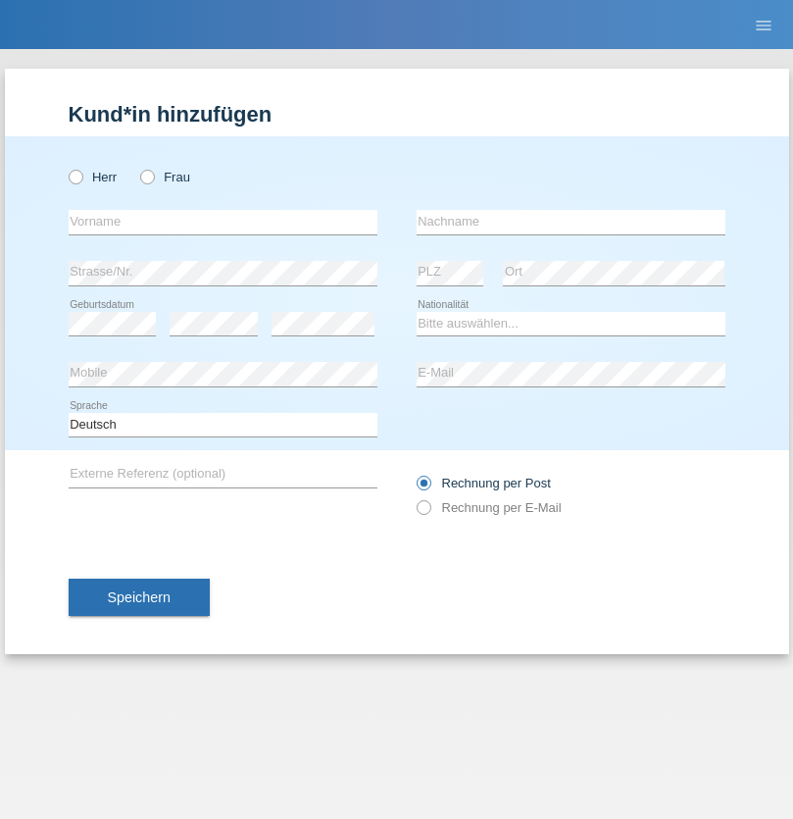
radio input "true"
select select "CH"
radio input "true"
click at [223, 222] on input "text" at bounding box center [223, 222] width 309 height 25
type input "[PERSON_NAME]"
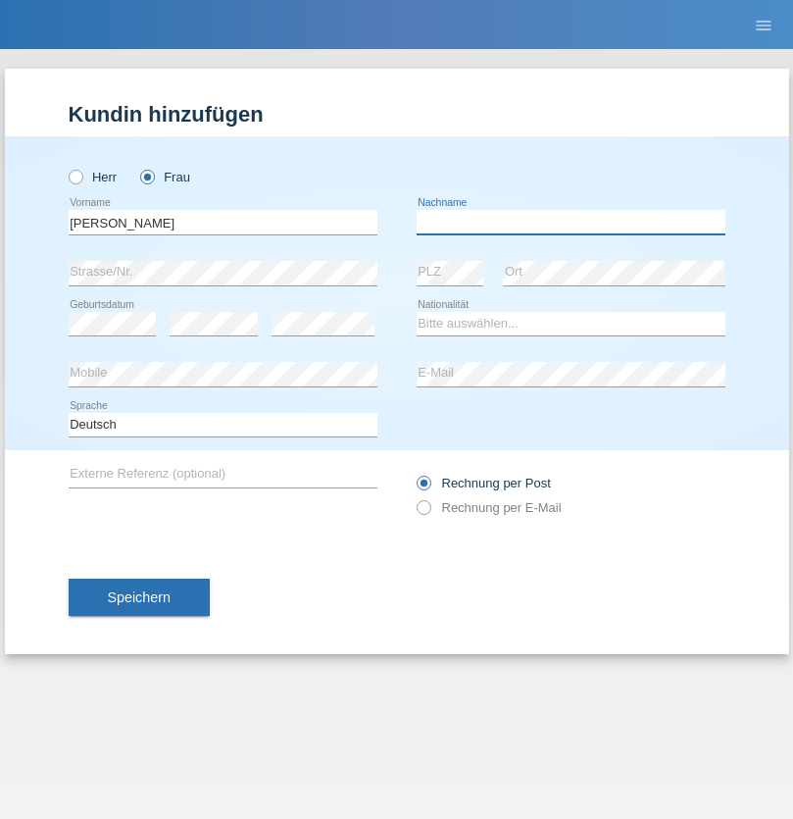
click at [571, 222] on input "text" at bounding box center [571, 222] width 309 height 25
type input "Bacic"
select select "CH"
